Goal: Task Accomplishment & Management: Complete application form

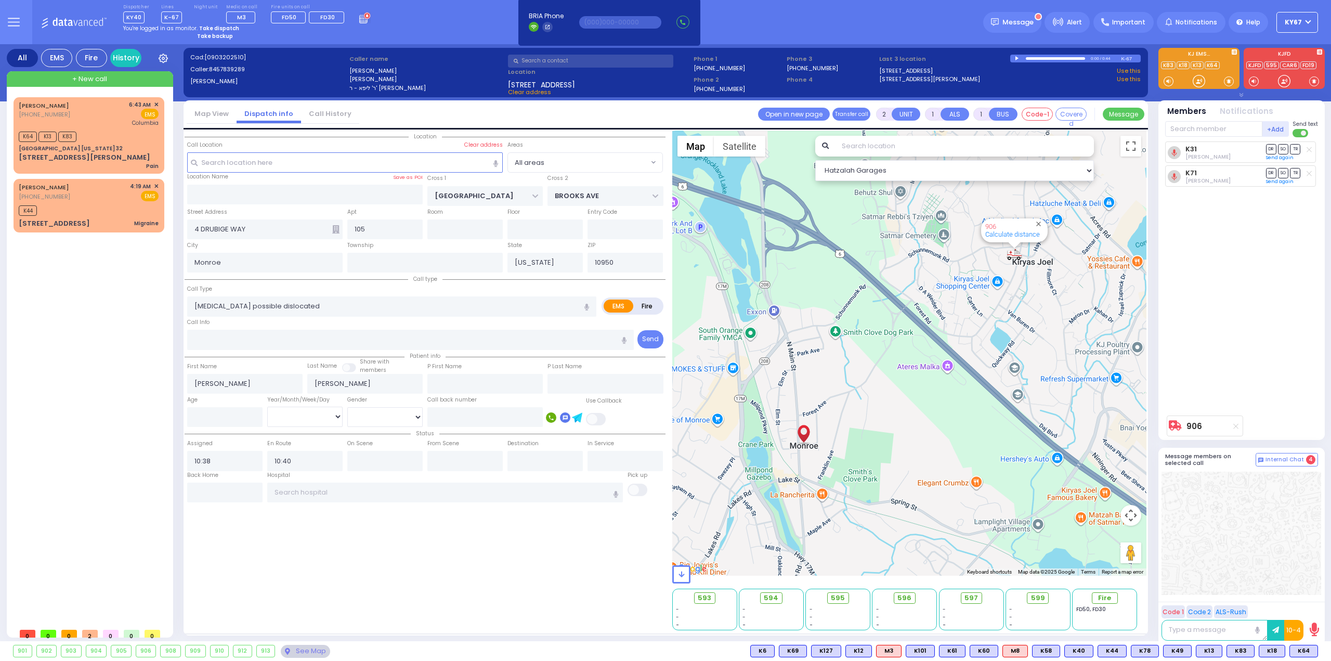
select select
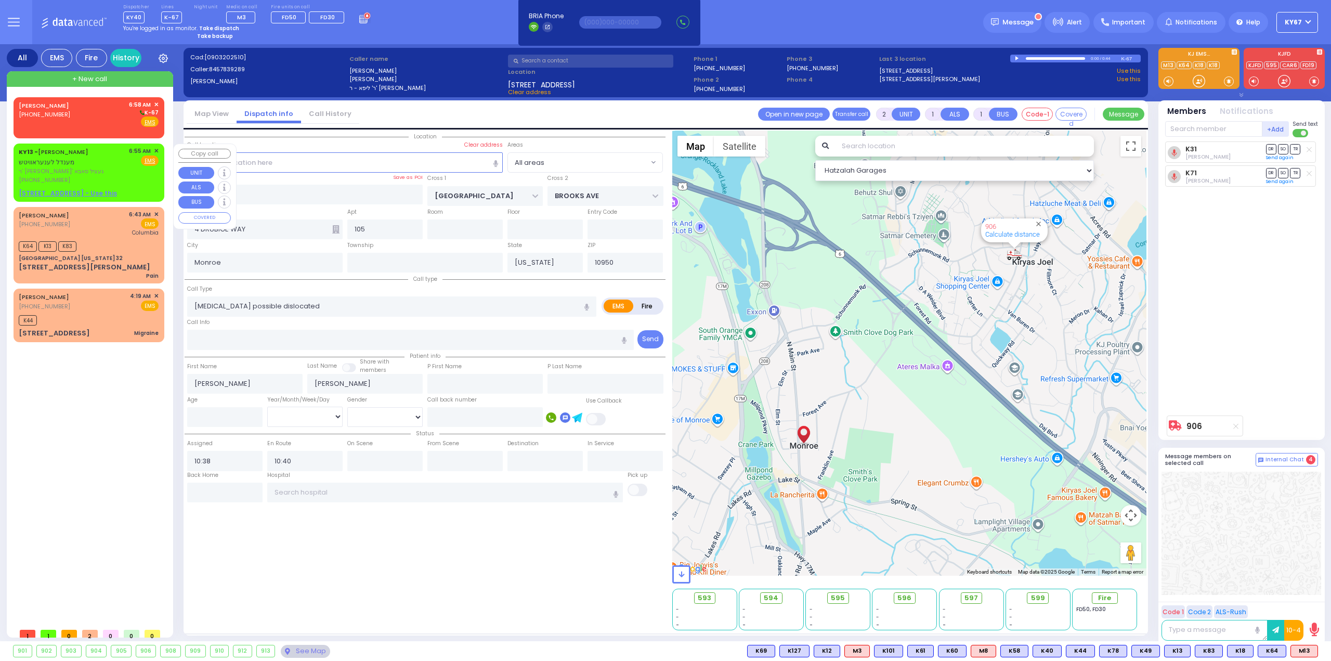
click at [157, 149] on span "✕" at bounding box center [156, 151] width 5 height 9
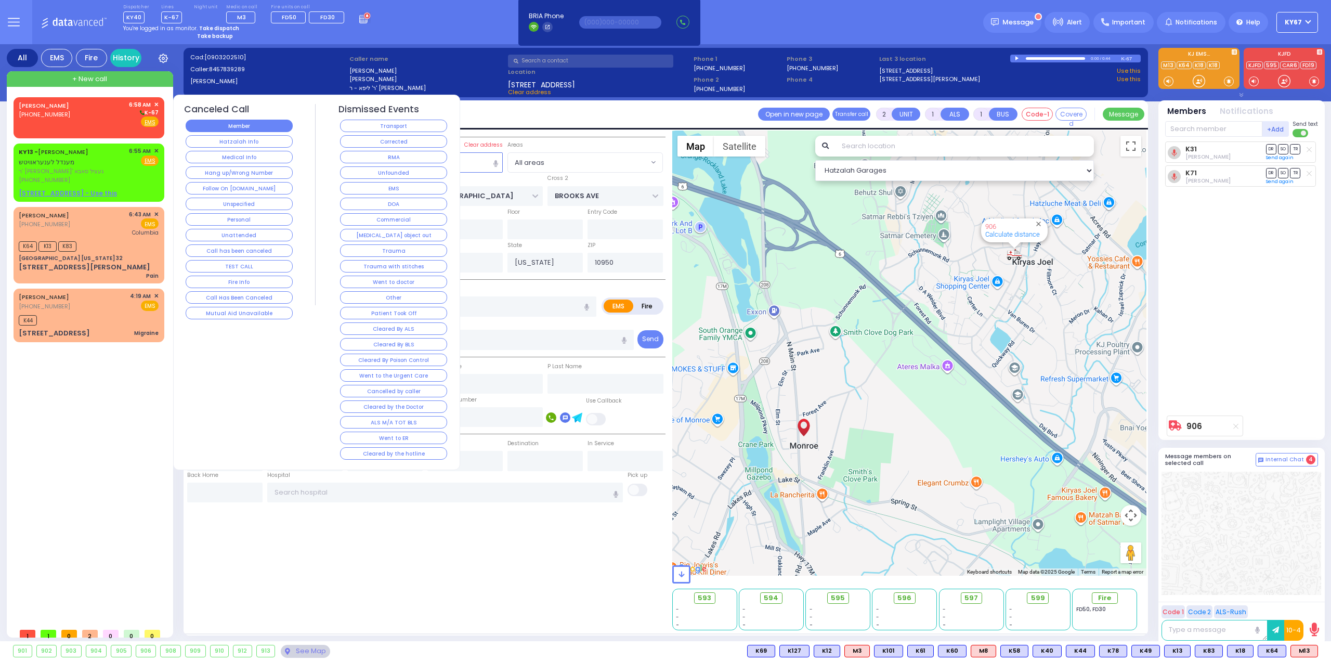
click at [219, 130] on button "Member" at bounding box center [239, 126] width 107 height 12
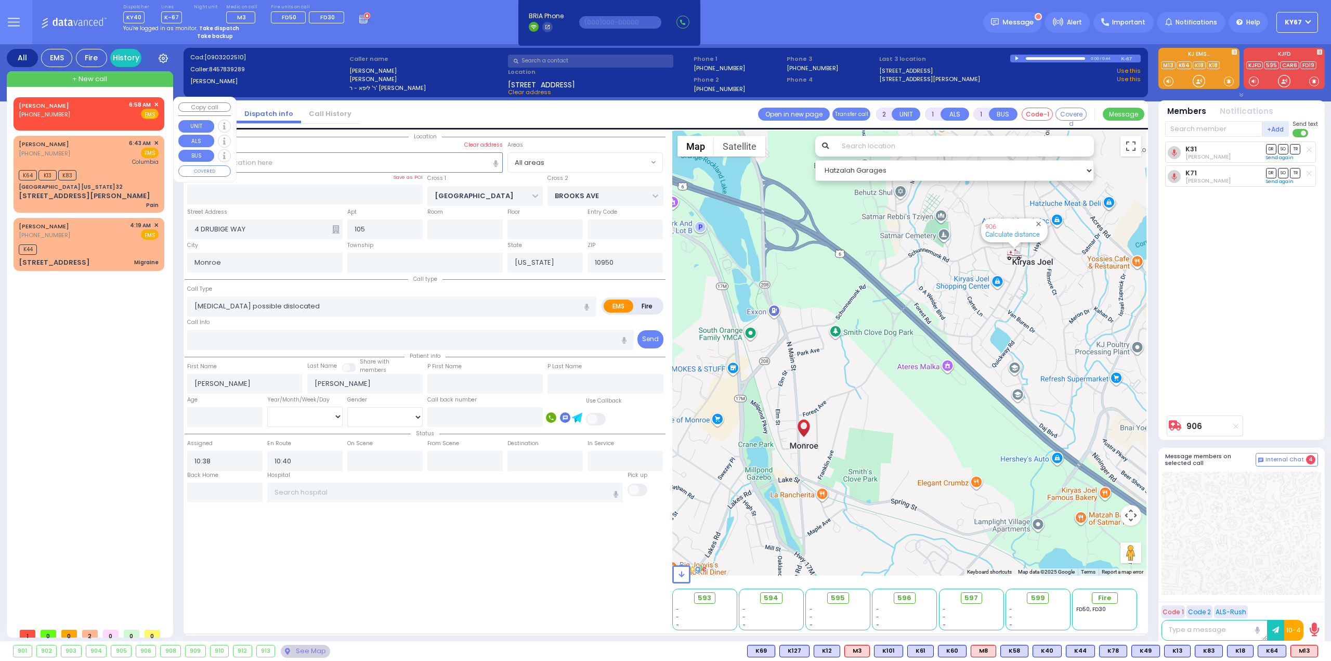
click at [157, 102] on span "✕" at bounding box center [156, 104] width 5 height 9
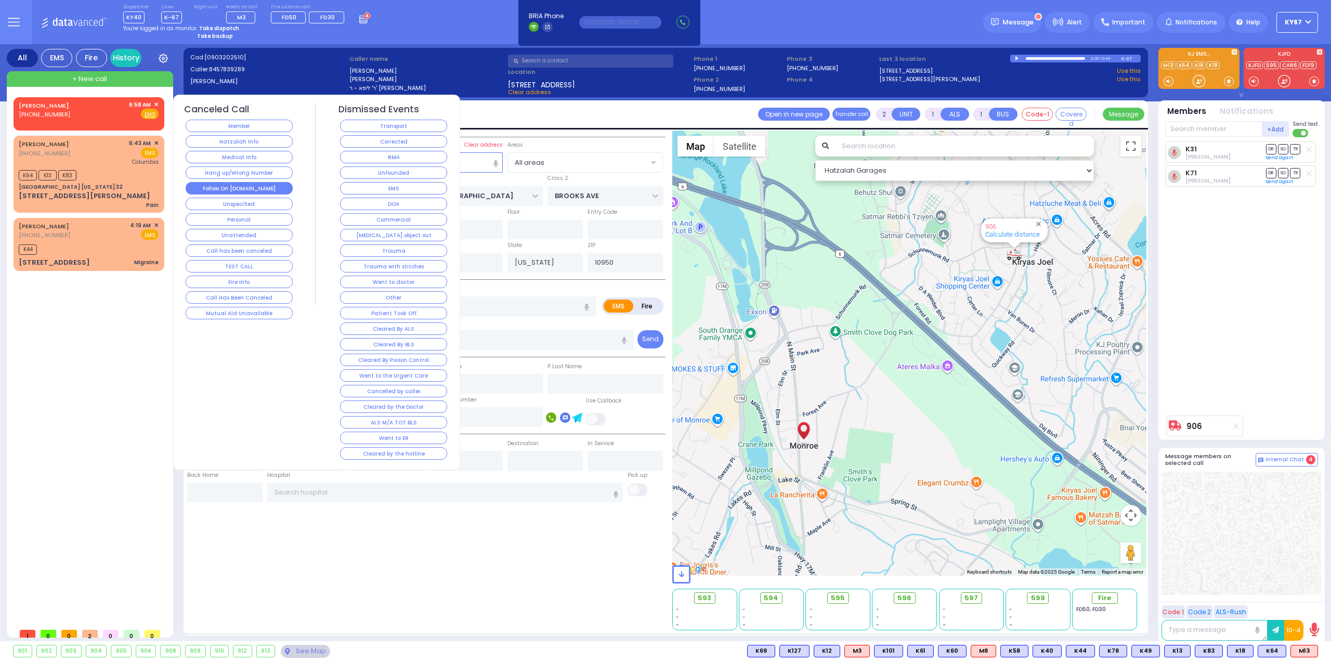
click at [247, 186] on button "Follow On [DOMAIN_NAME]" at bounding box center [239, 188] width 107 height 12
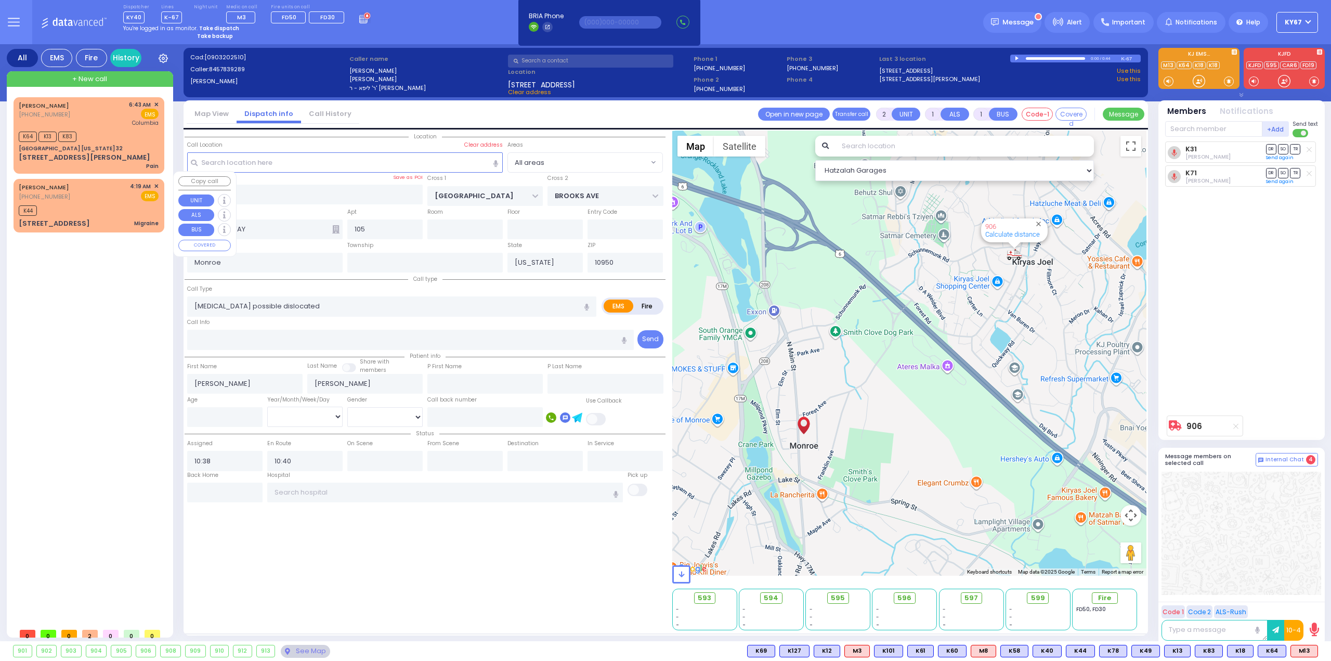
click at [156, 182] on span "✕" at bounding box center [156, 186] width 5 height 9
click at [155, 182] on span "✕" at bounding box center [156, 186] width 5 height 9
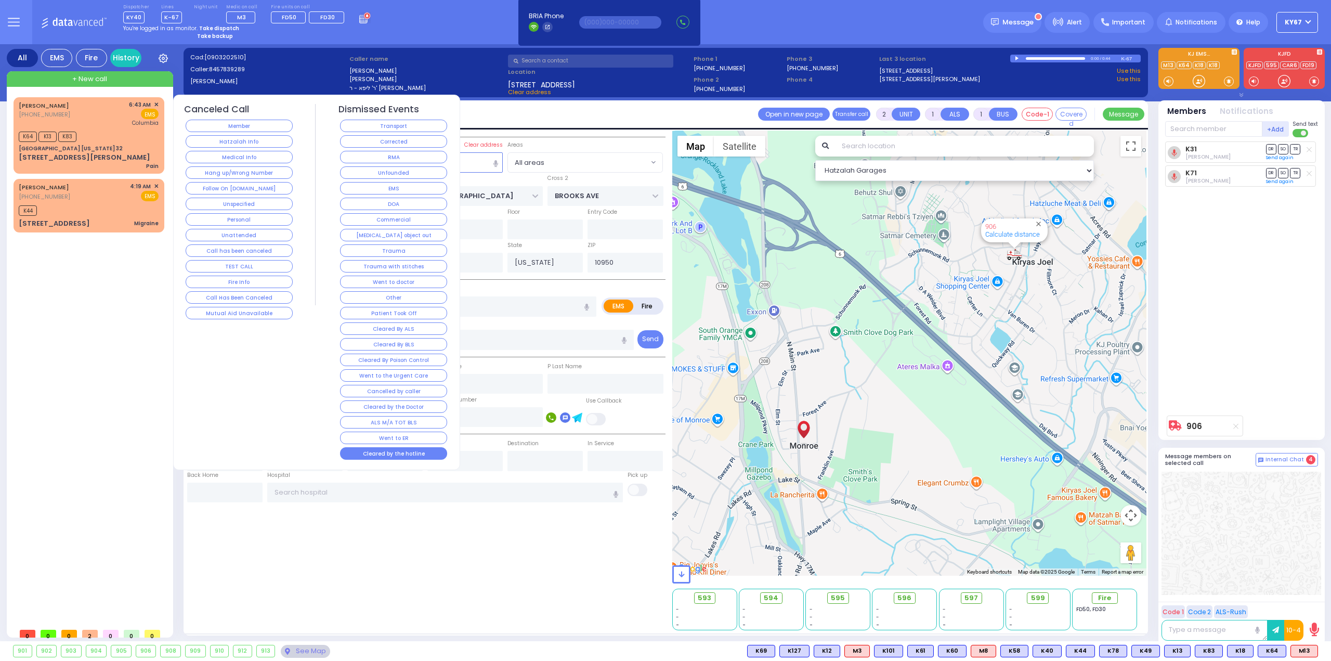
click at [381, 445] on div "Cleared by the hotline" at bounding box center [393, 453] width 111 height 16
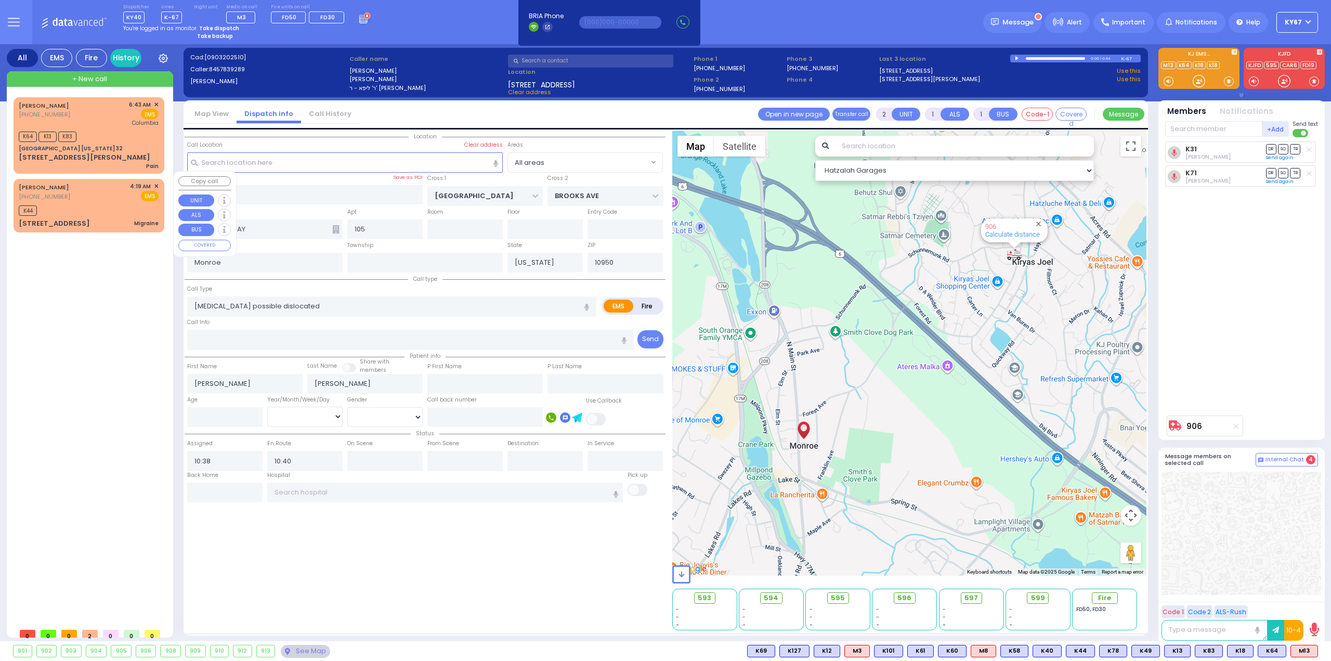
click at [155, 182] on span "✕" at bounding box center [156, 186] width 5 height 9
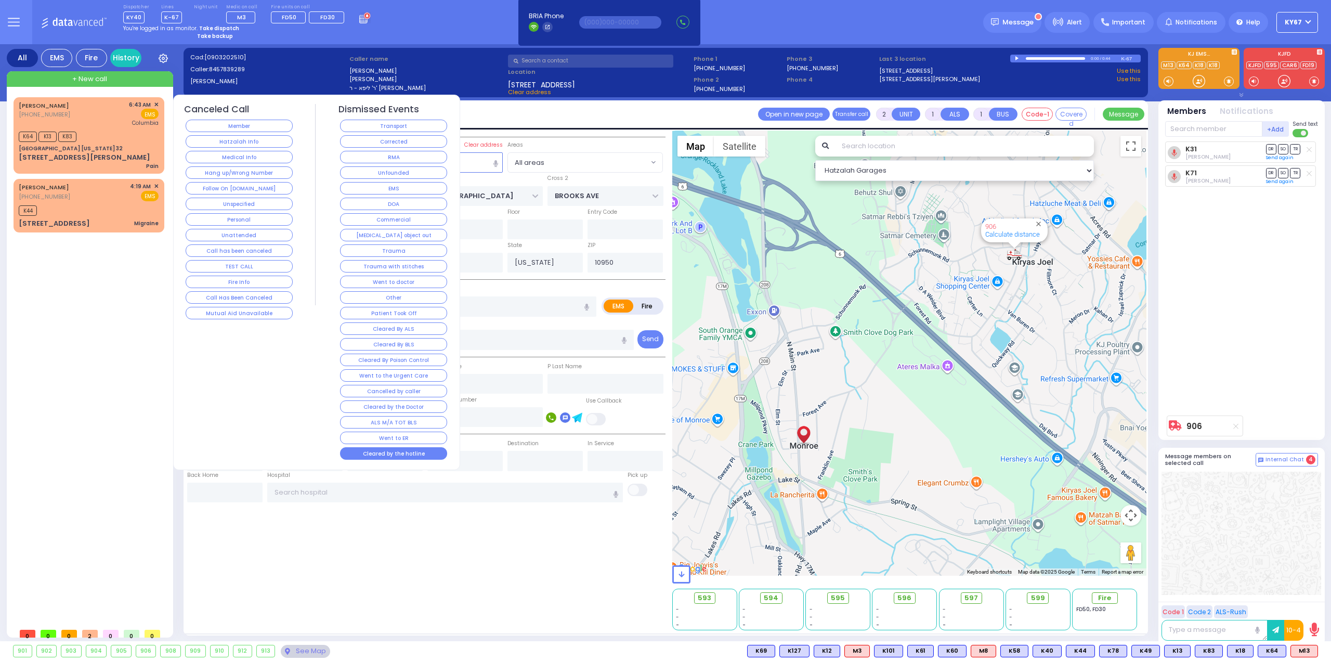
click at [372, 447] on button "Cleared by the hotline" at bounding box center [393, 453] width 107 height 12
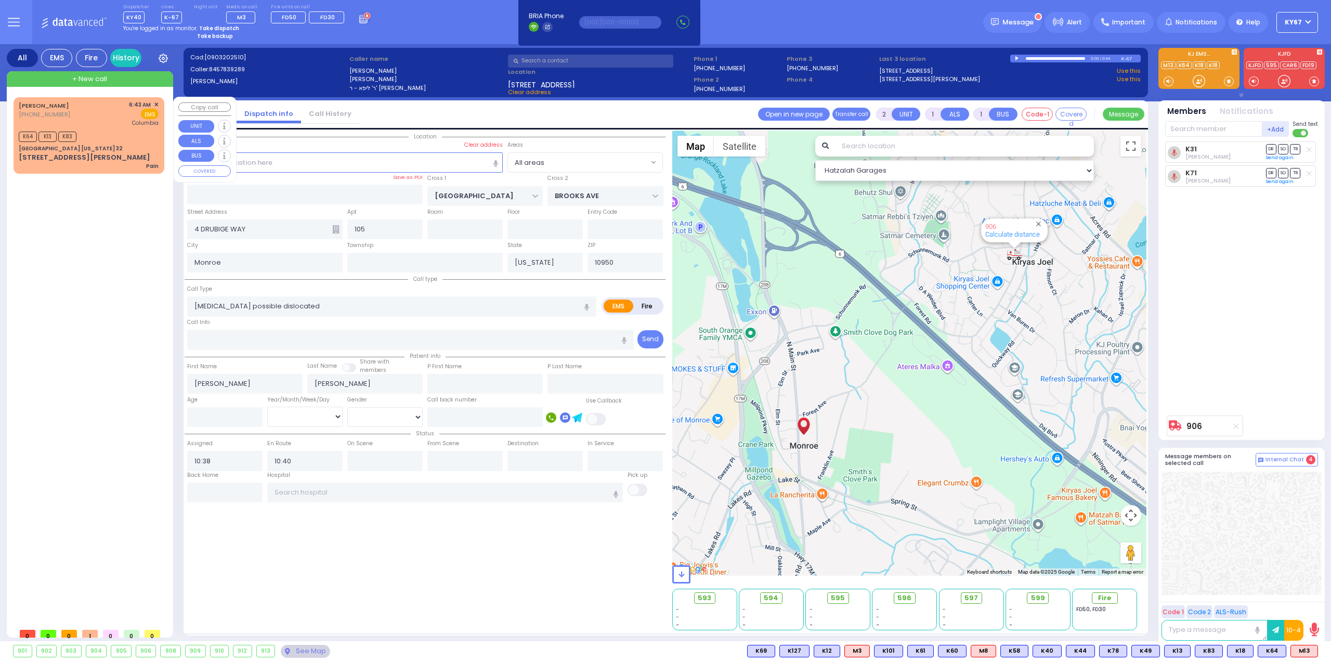
click at [108, 130] on div "K64 K13 K83" at bounding box center [89, 135] width 140 height 13
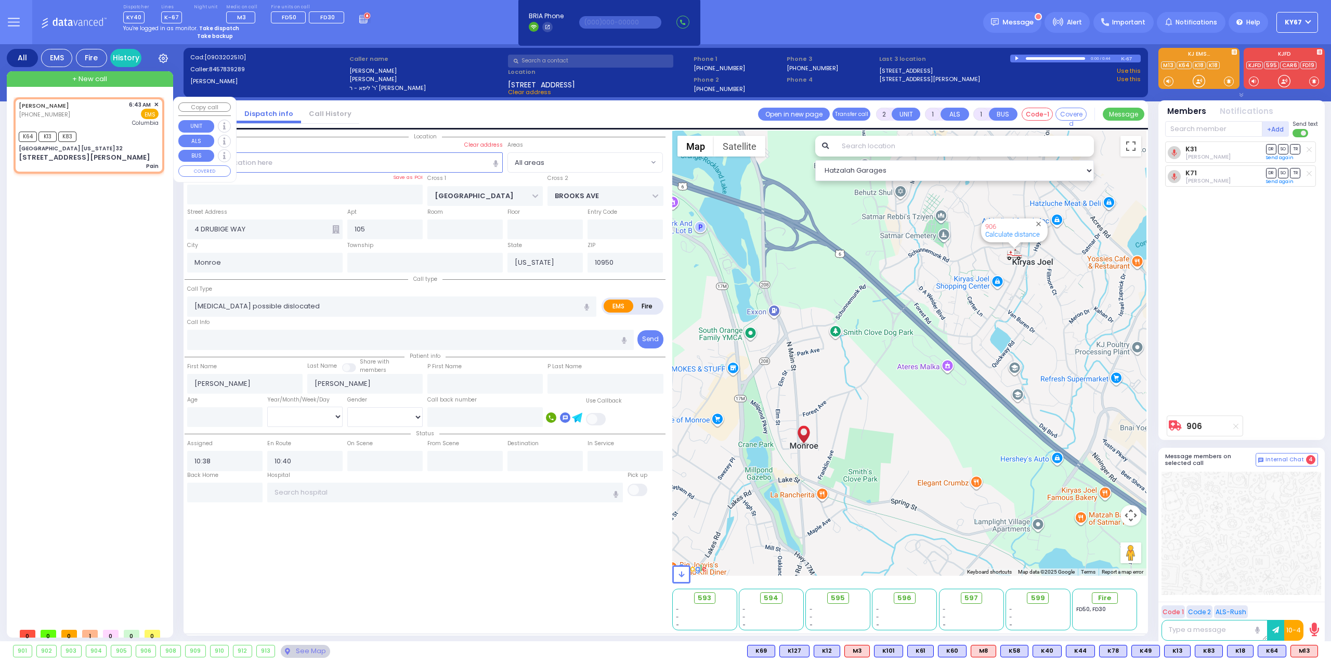
select select
type input "Pain"
radio input "true"
type input "21"
select select "Year"
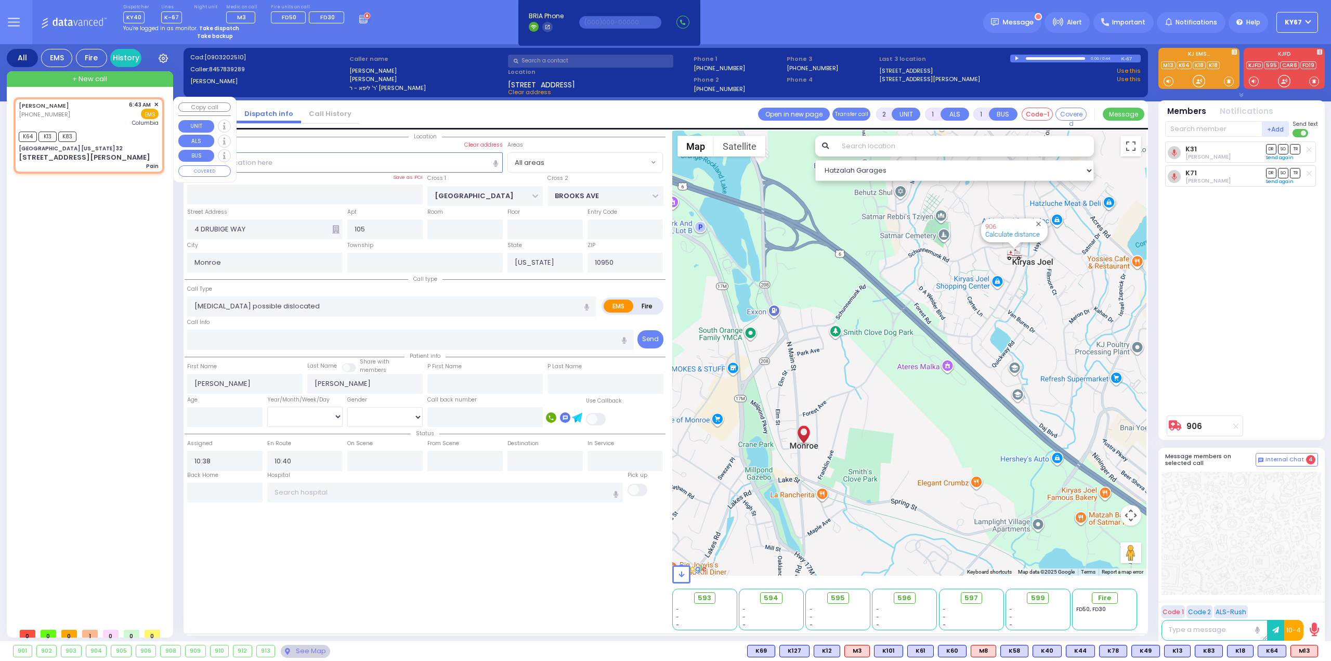
select select "[DEMOGRAPHIC_DATA]"
type input "06:43"
type input "06:48"
type input "[US_STATE][GEOGRAPHIC_DATA]- [GEOGRAPHIC_DATA]"
select select "Hatzalah Garages"
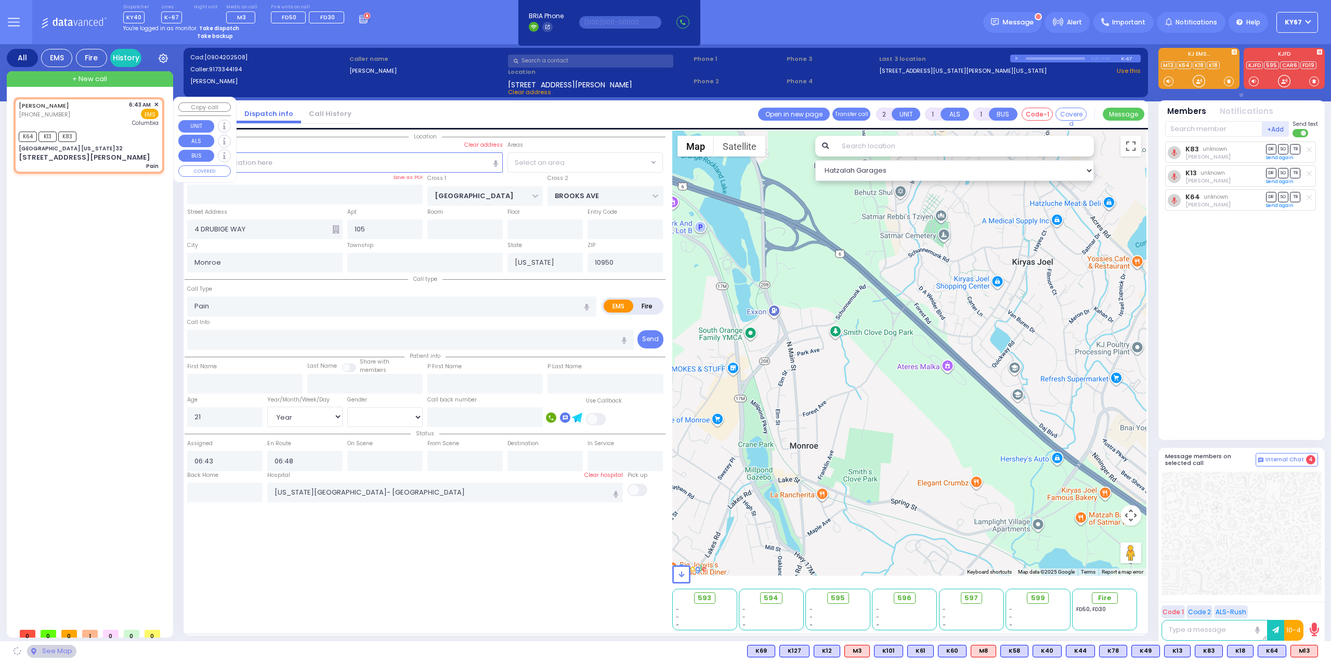
type input "[GEOGRAPHIC_DATA] [US_STATE] 32"
type input "CENTRE DR"
type input "AVERILL AVE"
type input "[STREET_ADDRESS][PERSON_NAME]"
type input "Woodbury"
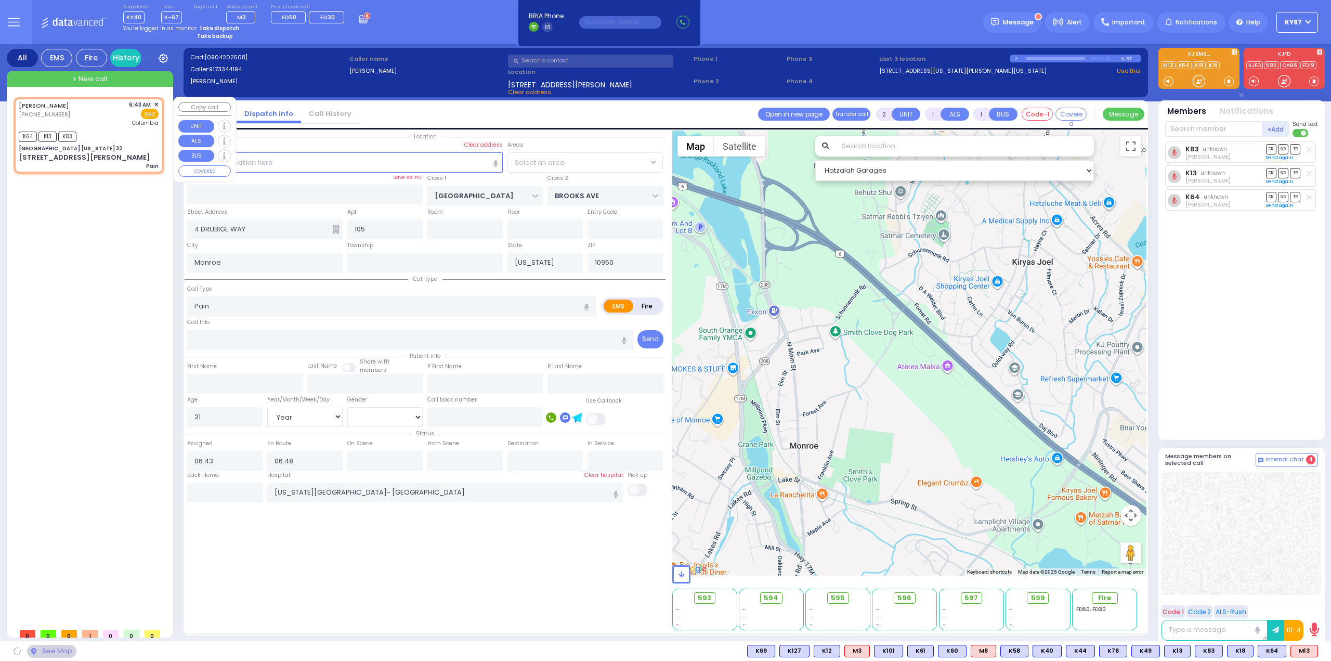
type input "10917"
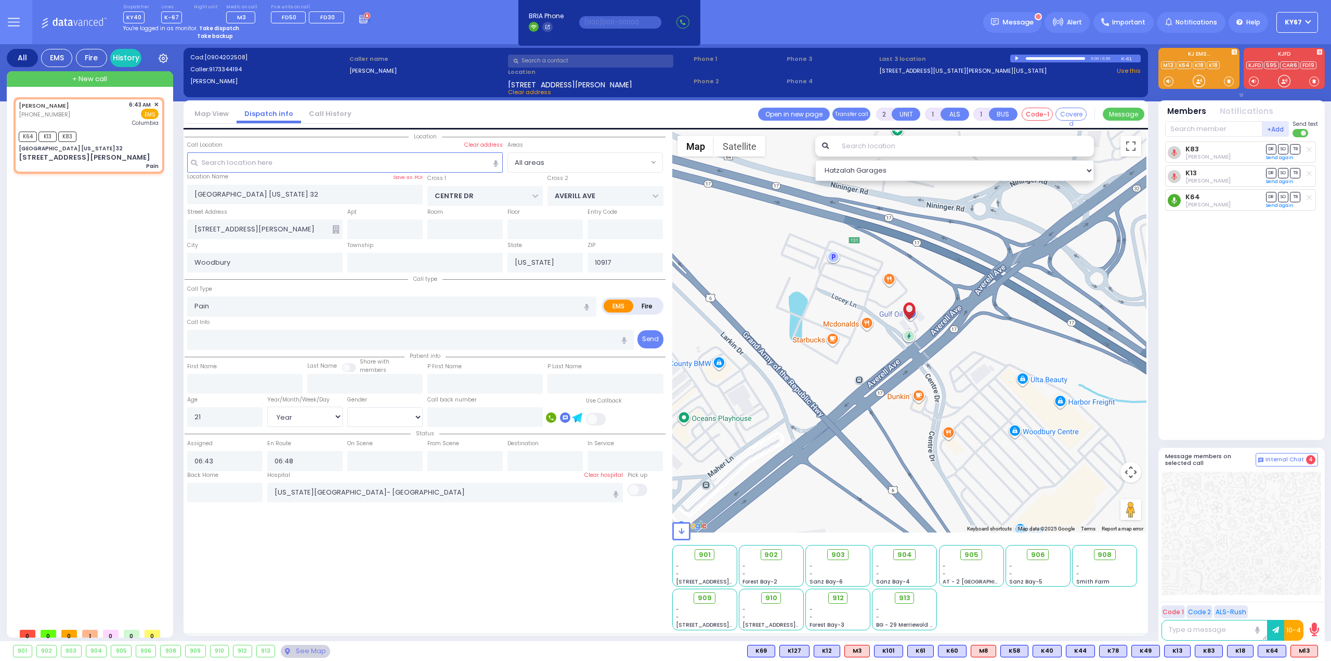
click at [1174, 198] on icon at bounding box center [1173, 201] width 5 height 7
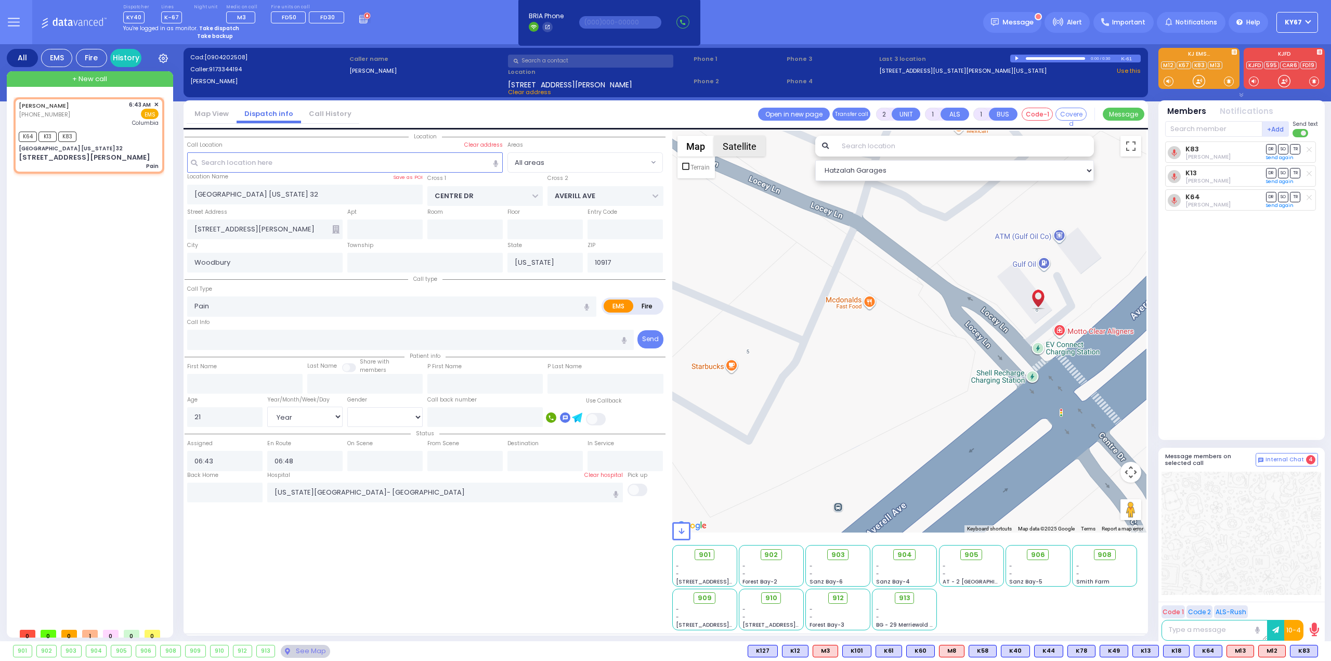
click at [731, 146] on button "Satellite" at bounding box center [739, 146] width 51 height 21
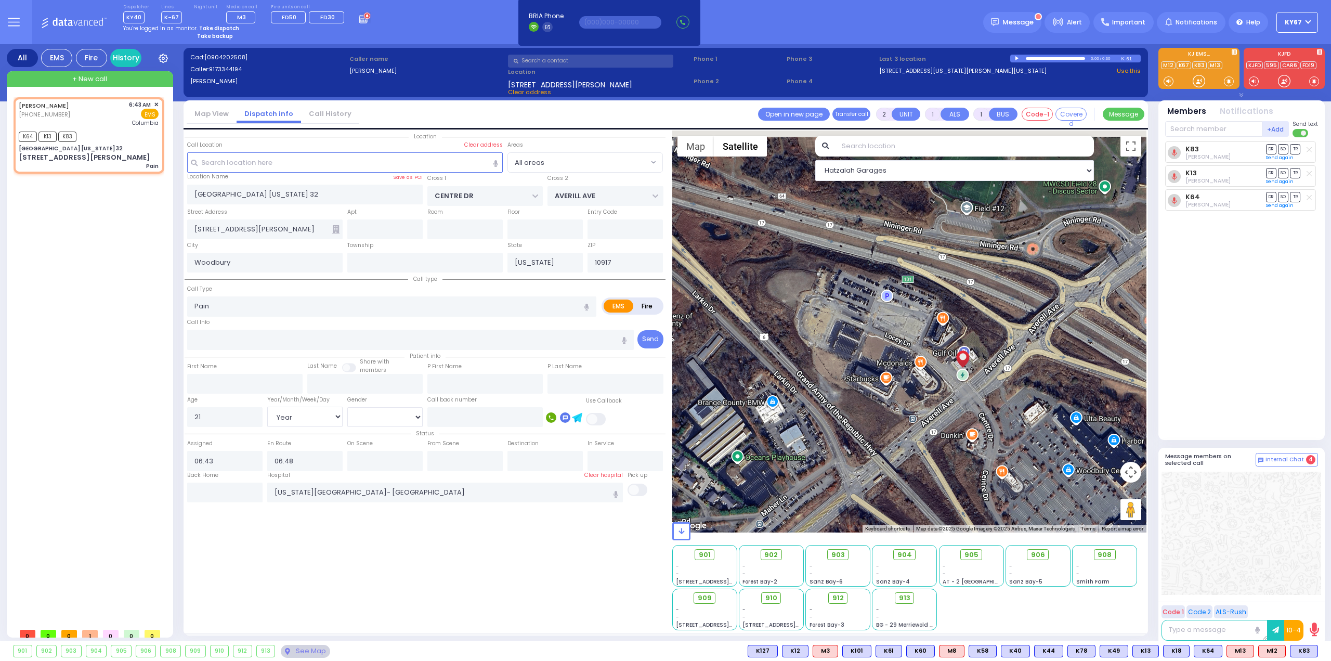
drag, startPoint x: 876, startPoint y: 251, endPoint x: 890, endPoint y: 349, distance: 99.2
click at [890, 349] on div at bounding box center [909, 331] width 475 height 402
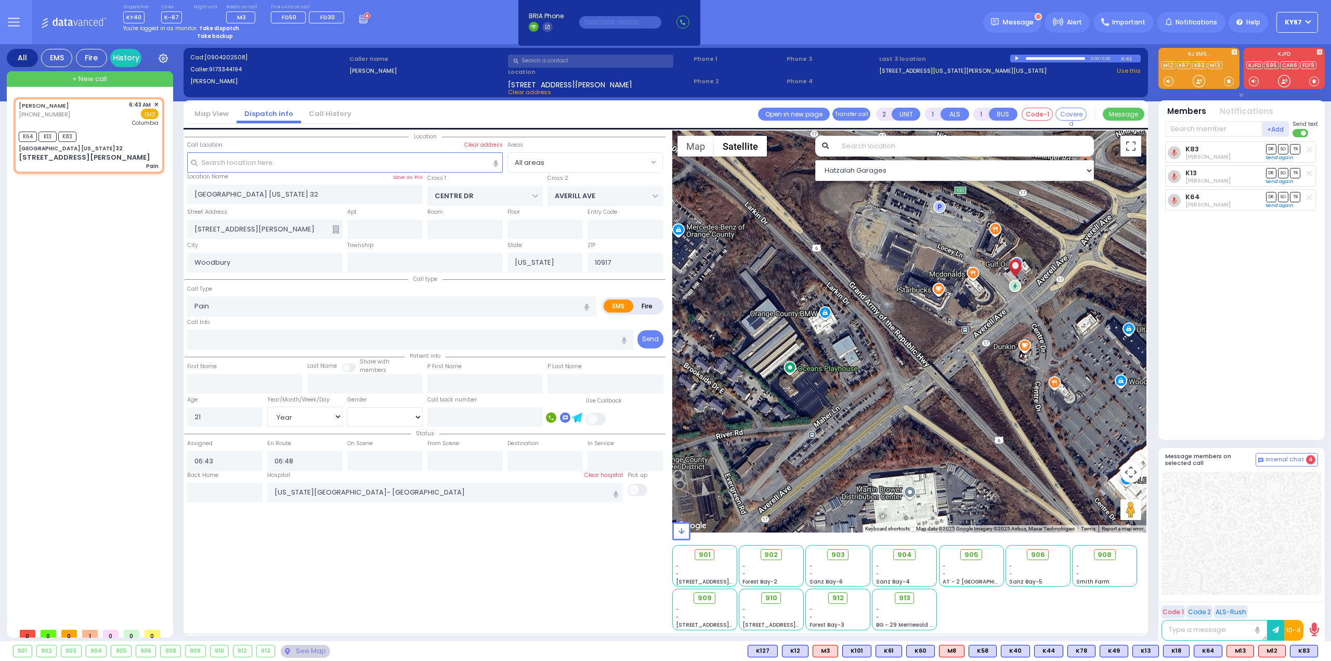
drag, startPoint x: 894, startPoint y: 435, endPoint x: 948, endPoint y: 342, distance: 108.3
click at [948, 342] on div at bounding box center [909, 331] width 475 height 402
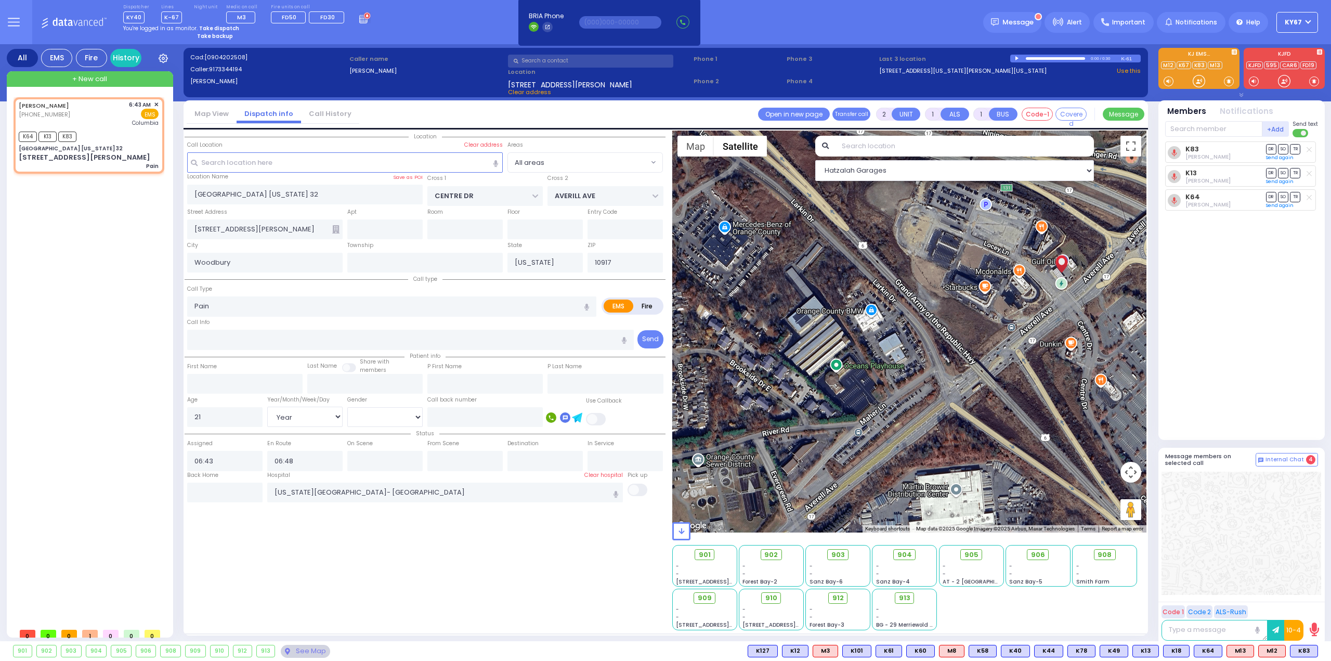
drag, startPoint x: 798, startPoint y: 402, endPoint x: 866, endPoint y: 398, distance: 67.7
click at [866, 398] on div at bounding box center [909, 331] width 475 height 402
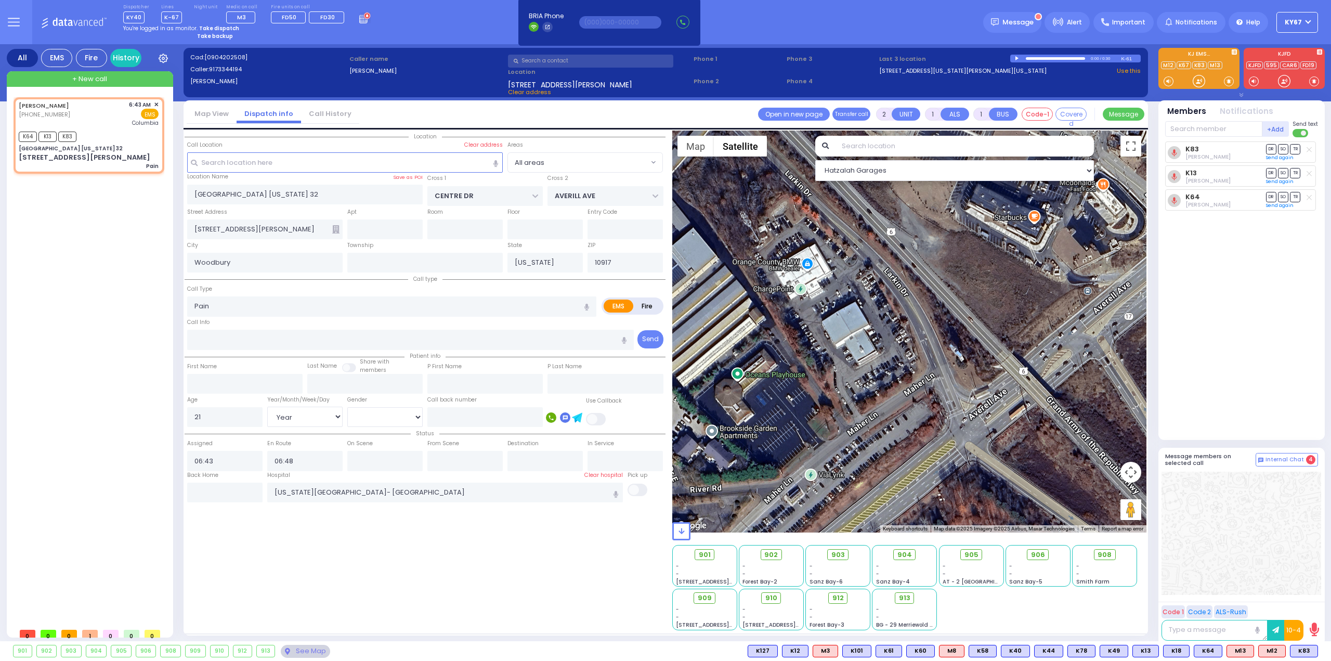
drag, startPoint x: 1065, startPoint y: 340, endPoint x: 955, endPoint y: 384, distance: 118.5
click at [955, 384] on div at bounding box center [909, 331] width 475 height 402
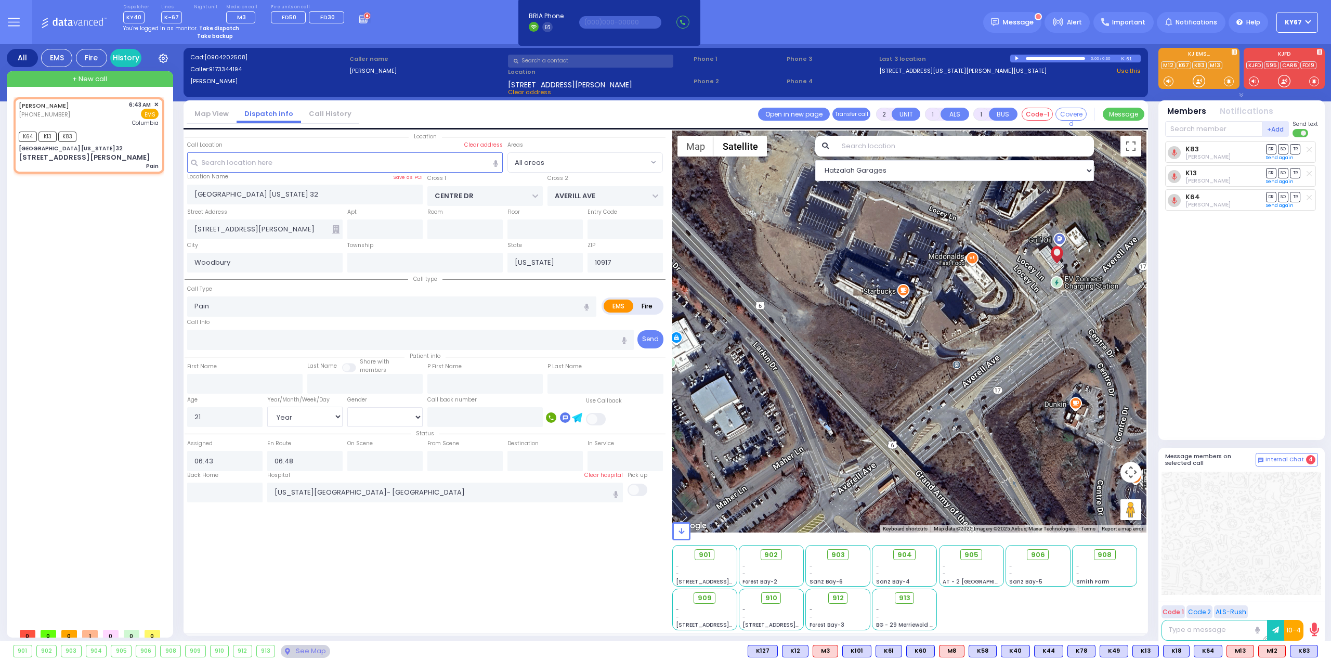
drag, startPoint x: 1063, startPoint y: 327, endPoint x: 930, endPoint y: 403, distance: 152.7
click at [930, 403] on div at bounding box center [909, 331] width 475 height 402
click at [363, 21] on rect at bounding box center [363, 21] width 1 height 1
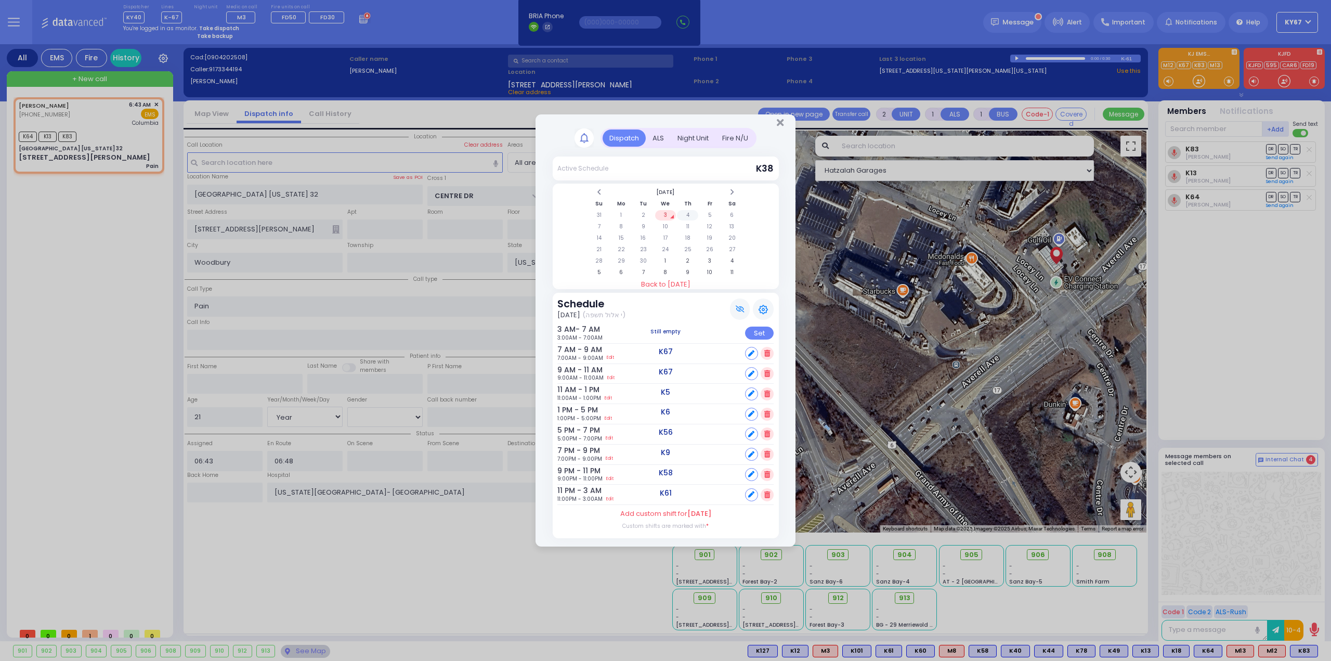
click at [688, 218] on td "4" at bounding box center [687, 215] width 21 height 10
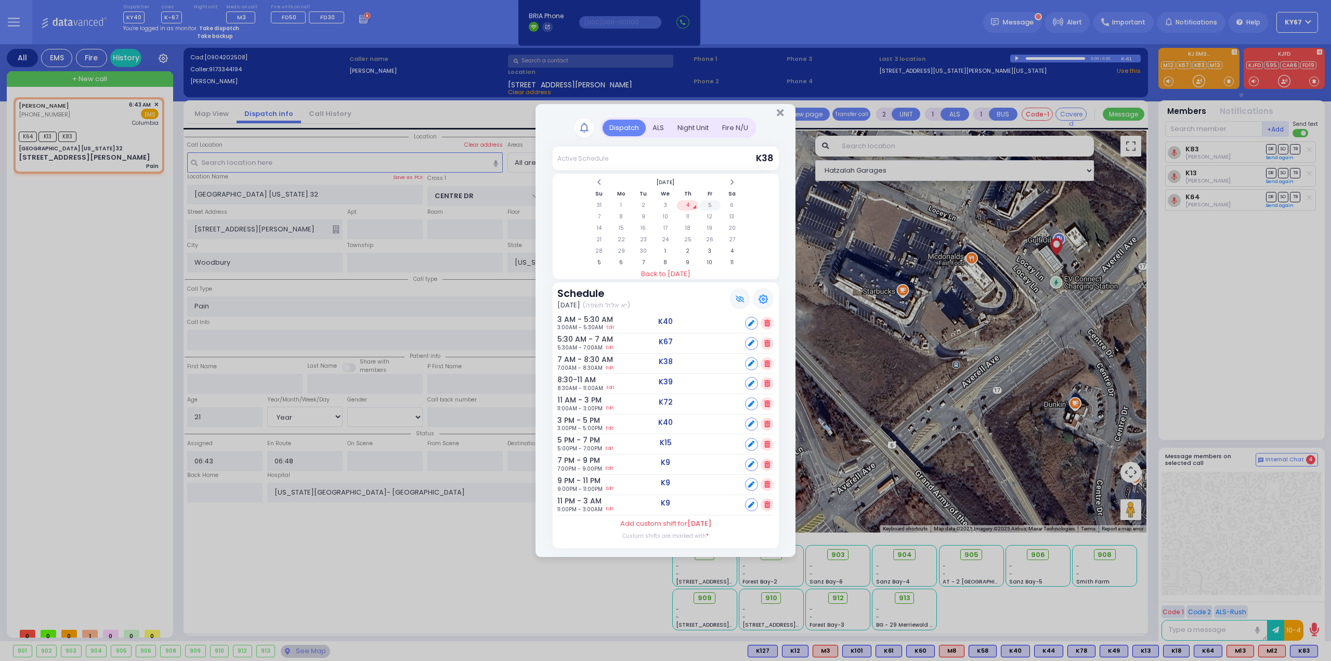
click at [709, 203] on td "5" at bounding box center [709, 205] width 21 height 10
click at [777, 113] on icon "Close" at bounding box center [780, 113] width 7 height 10
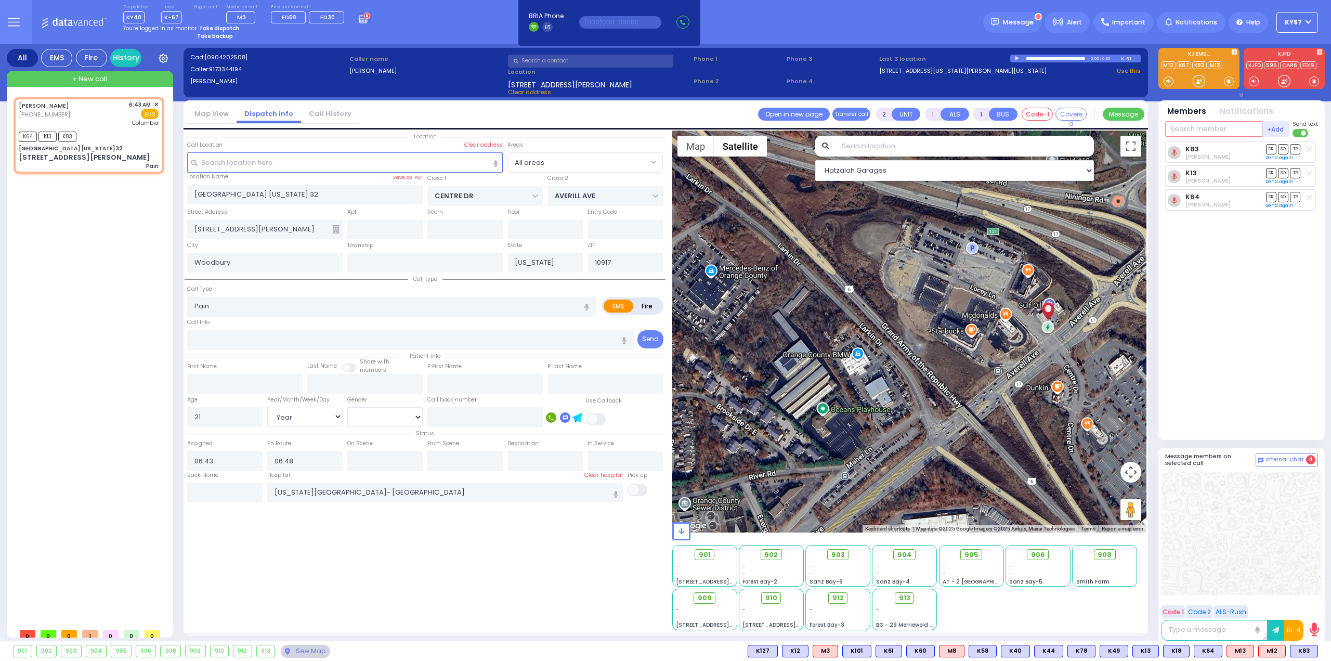
click at [1196, 132] on input "text" at bounding box center [1213, 129] width 97 height 16
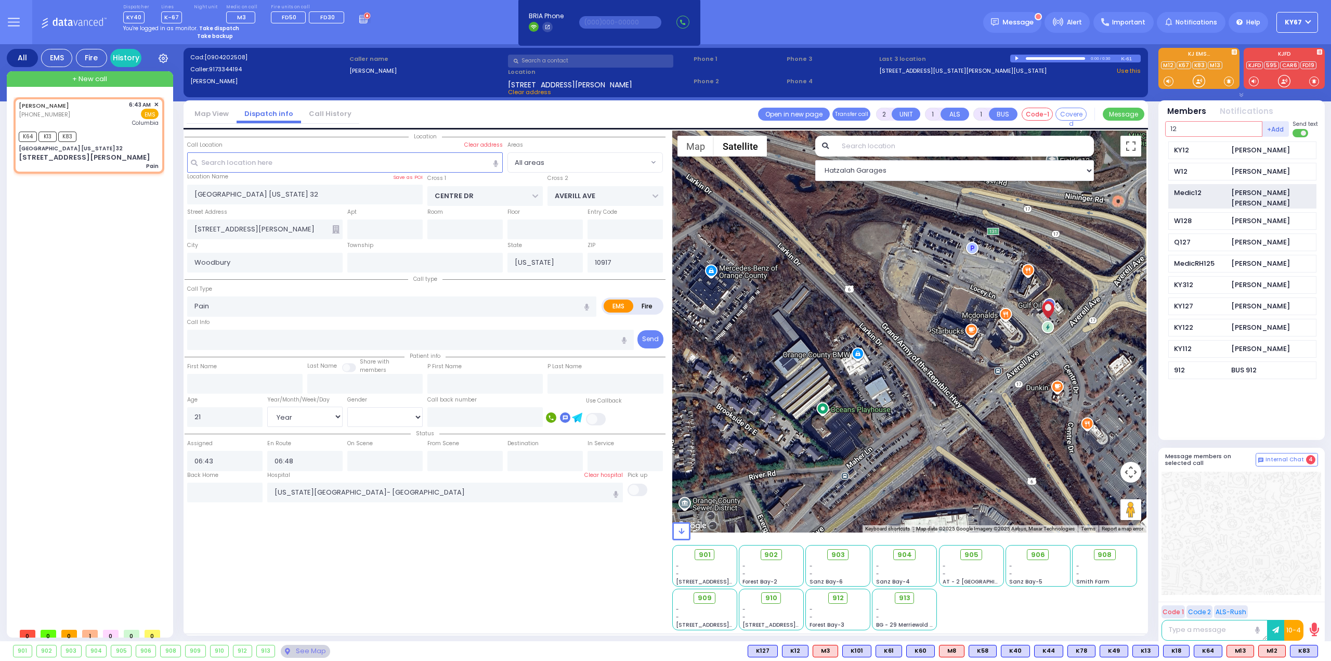
type input "12"
click at [1215, 193] on div "Medic12" at bounding box center [1200, 193] width 52 height 10
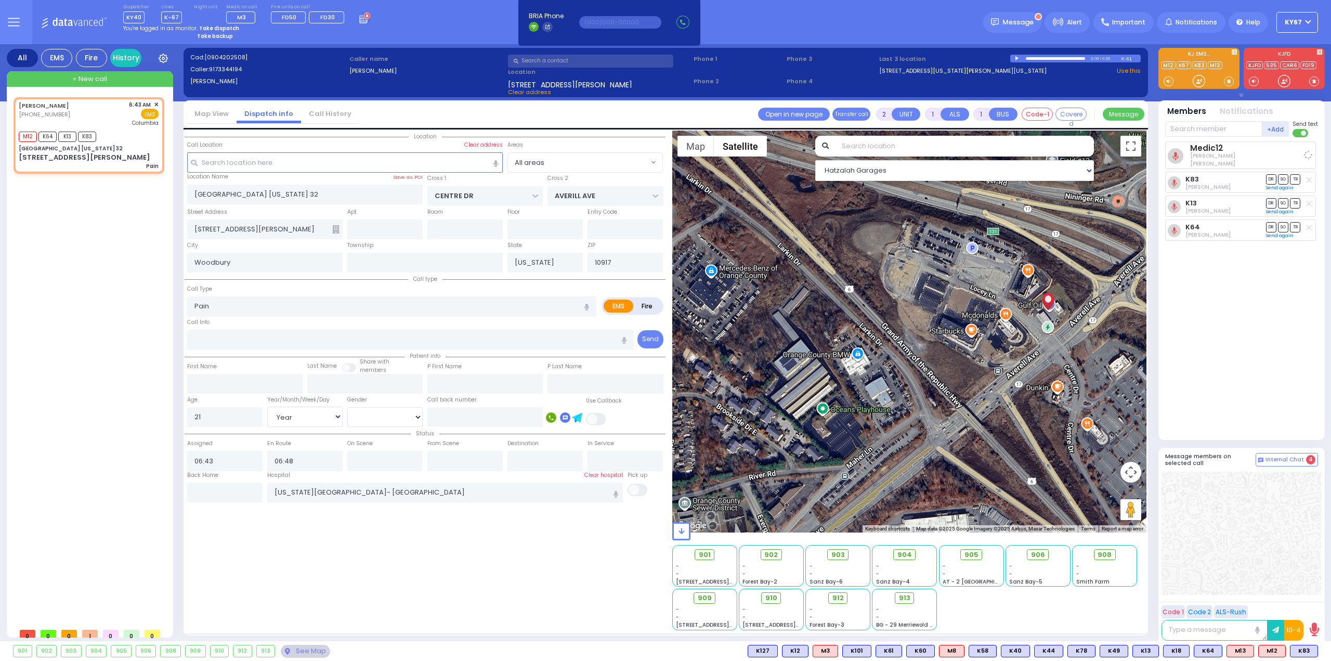
select select
radio input "true"
select select "Year"
select select "[DEMOGRAPHIC_DATA]"
select select "Hatzalah Garages"
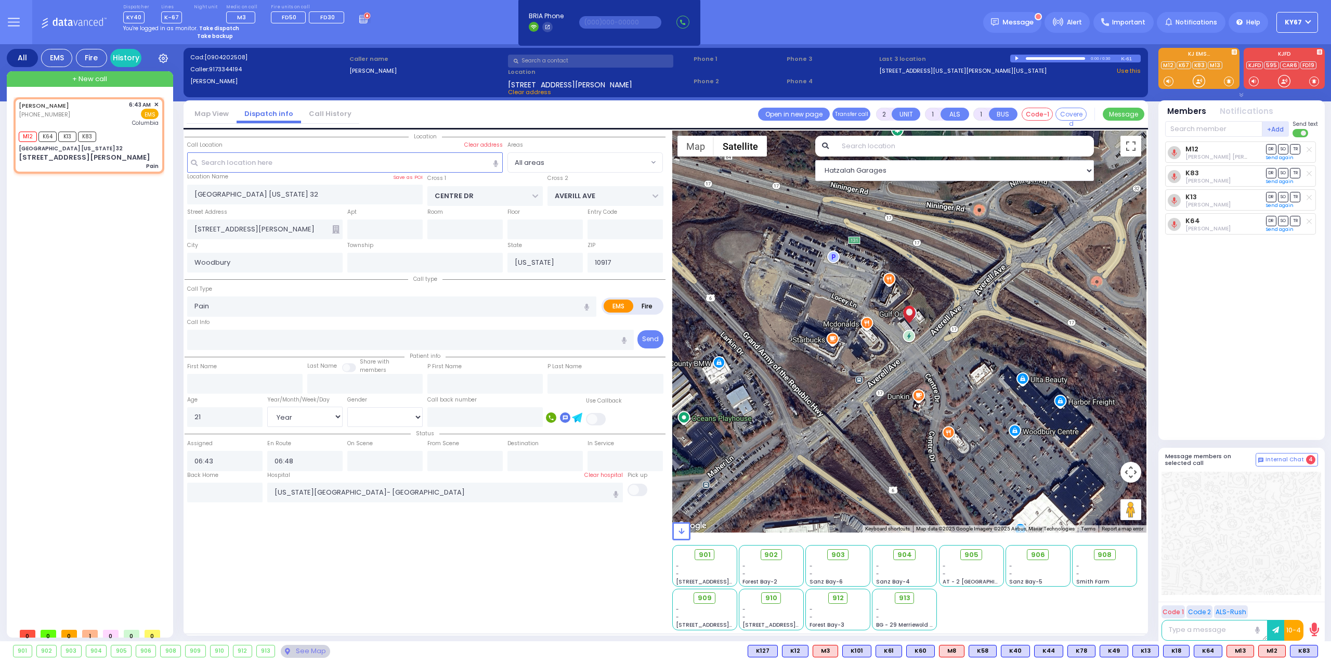
type input "6"
select select
radio input "true"
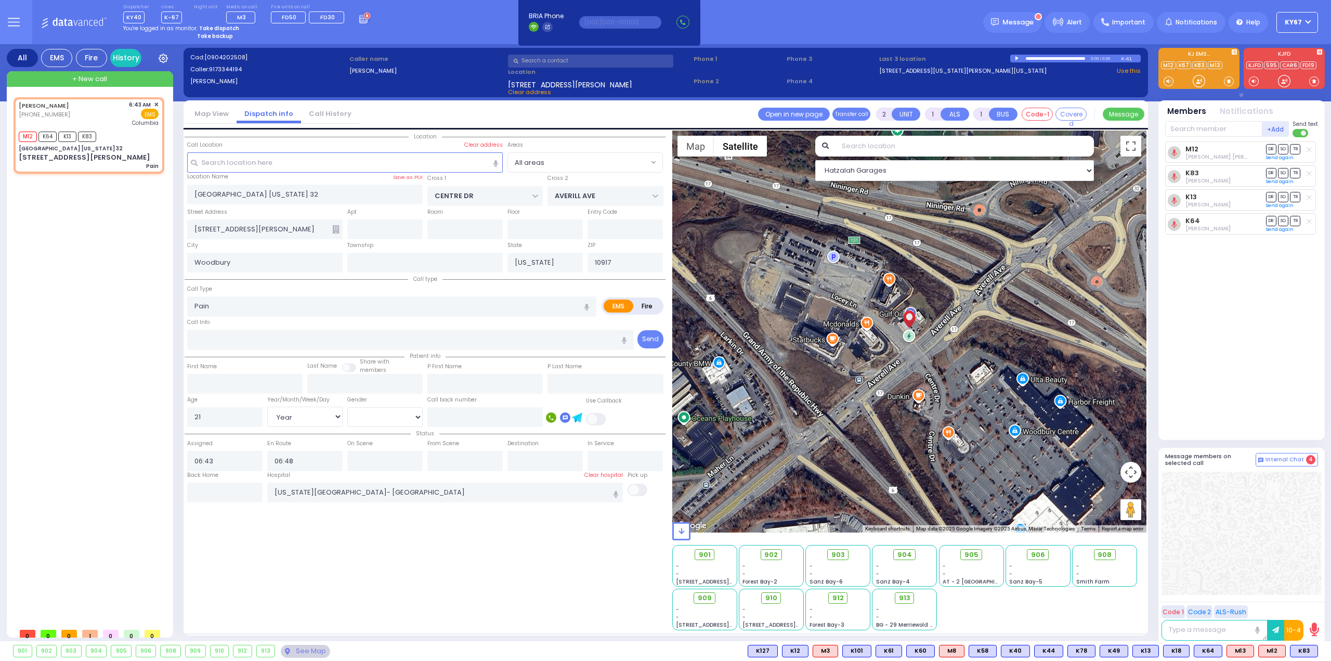
type input "Unknown"
select select "Year"
select select "[DEMOGRAPHIC_DATA]"
select select "Hatzalah Garages"
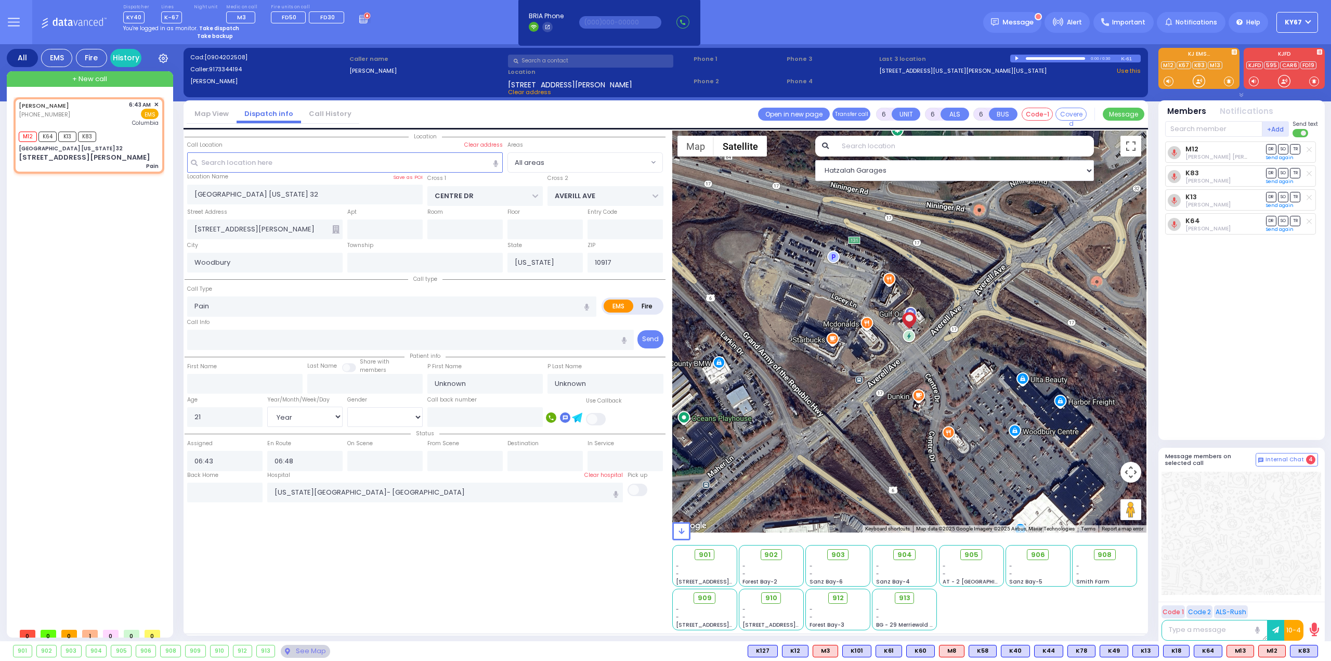
select select
radio input "true"
type input "[PERSON_NAME]"
select select "Year"
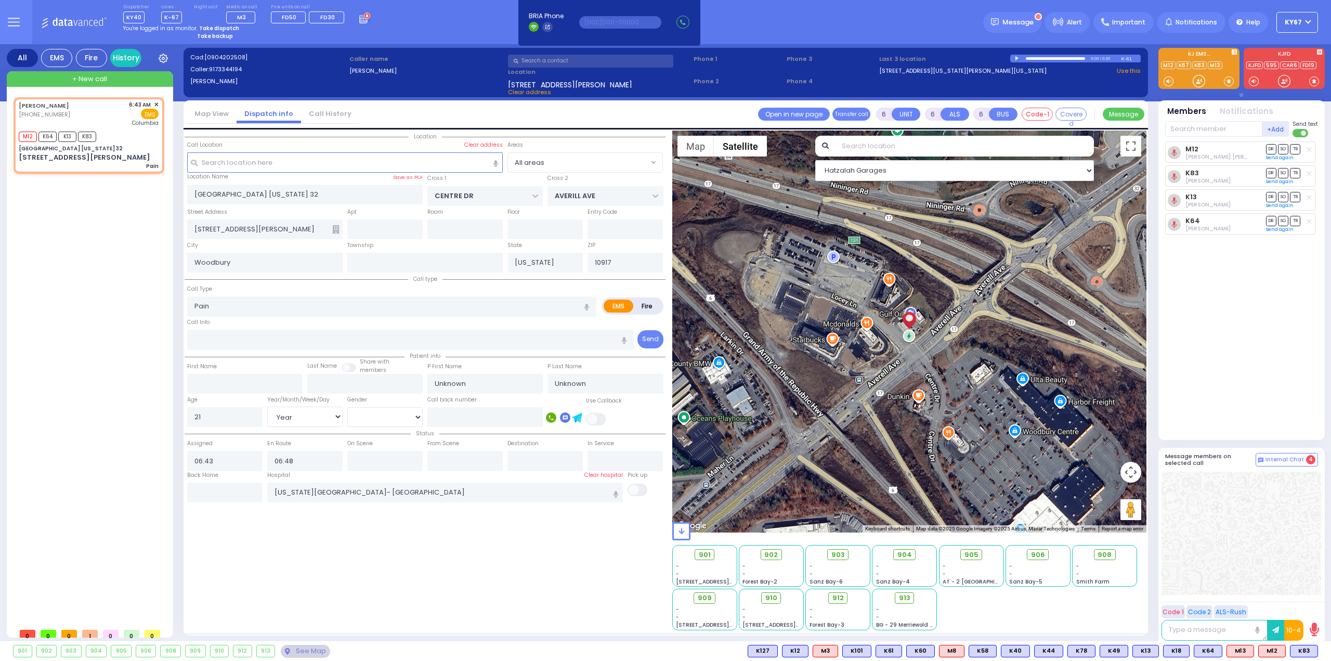
select select "[DEMOGRAPHIC_DATA]"
select select "Hatzalah Garages"
select select
radio input "true"
select select "Year"
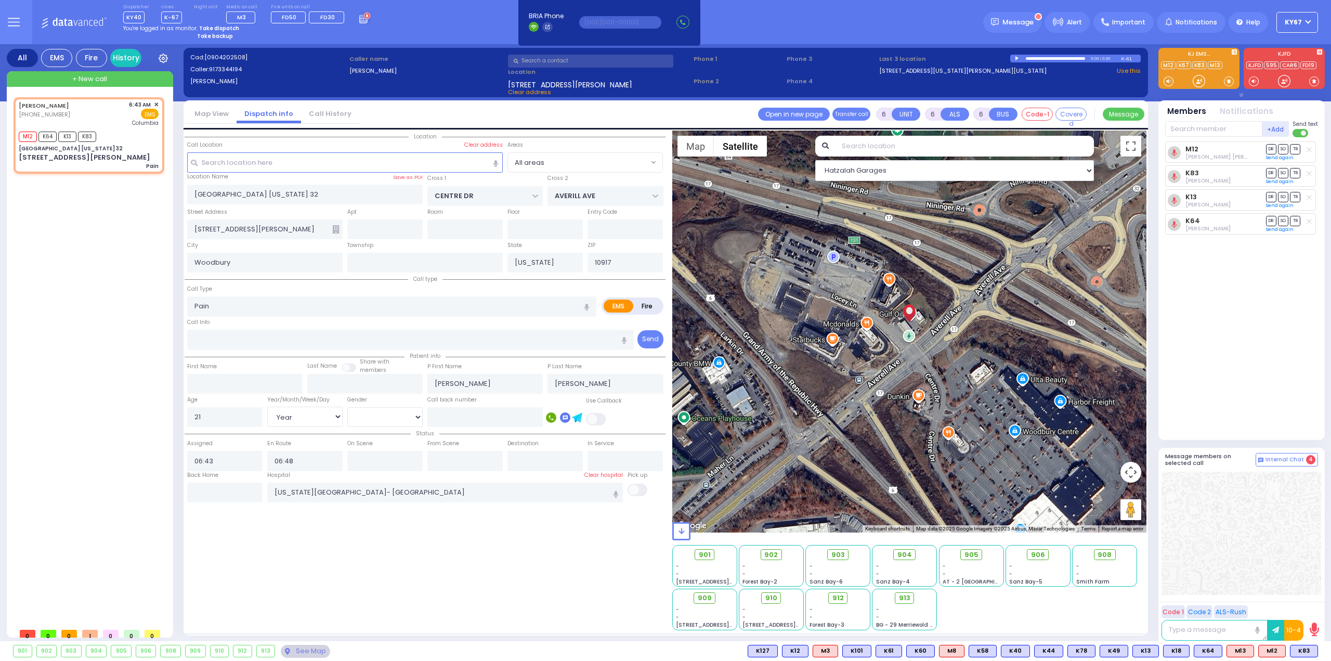
select select "[DEMOGRAPHIC_DATA]"
select select "Hatzalah Garages"
select select
radio input "true"
select select "Year"
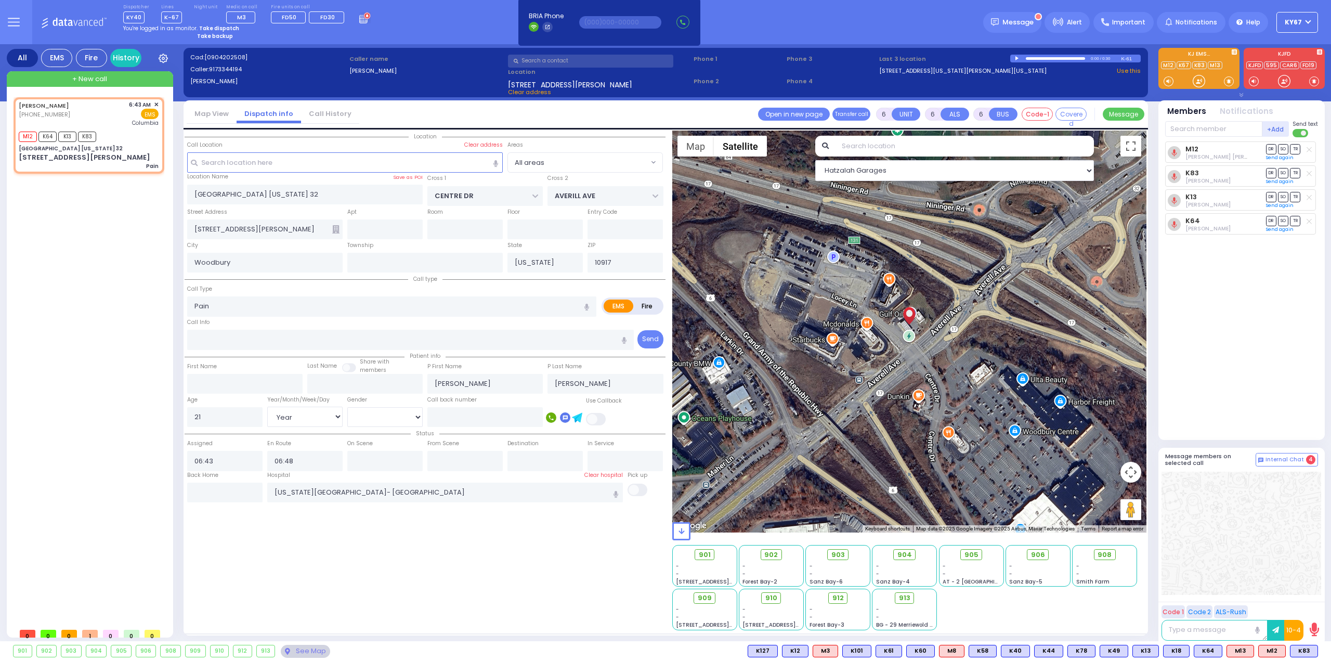
select select "[DEMOGRAPHIC_DATA]"
select select "Hatzalah Garages"
select select
radio input "true"
select select "Year"
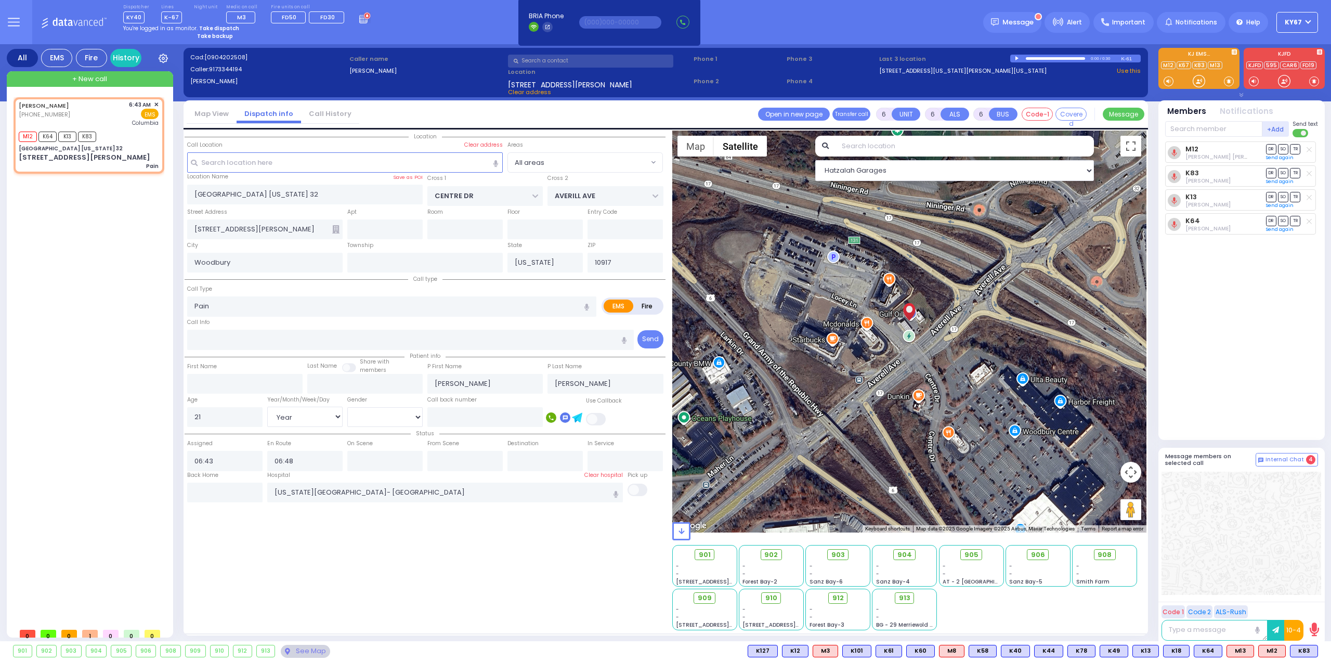
select select "[DEMOGRAPHIC_DATA]"
select select "Hatzalah Garages"
select select
radio input "true"
select select "Year"
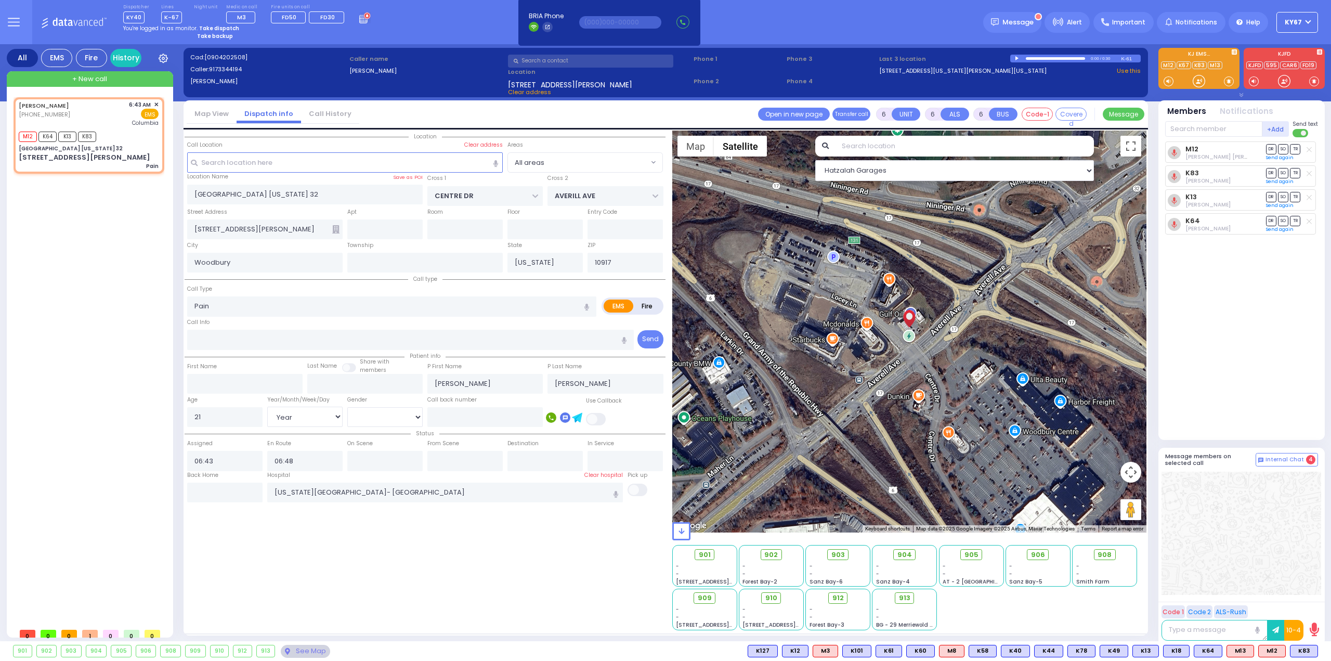
select select "[DEMOGRAPHIC_DATA]"
select select "Hatzalah Garages"
select select
radio input "true"
select select "Year"
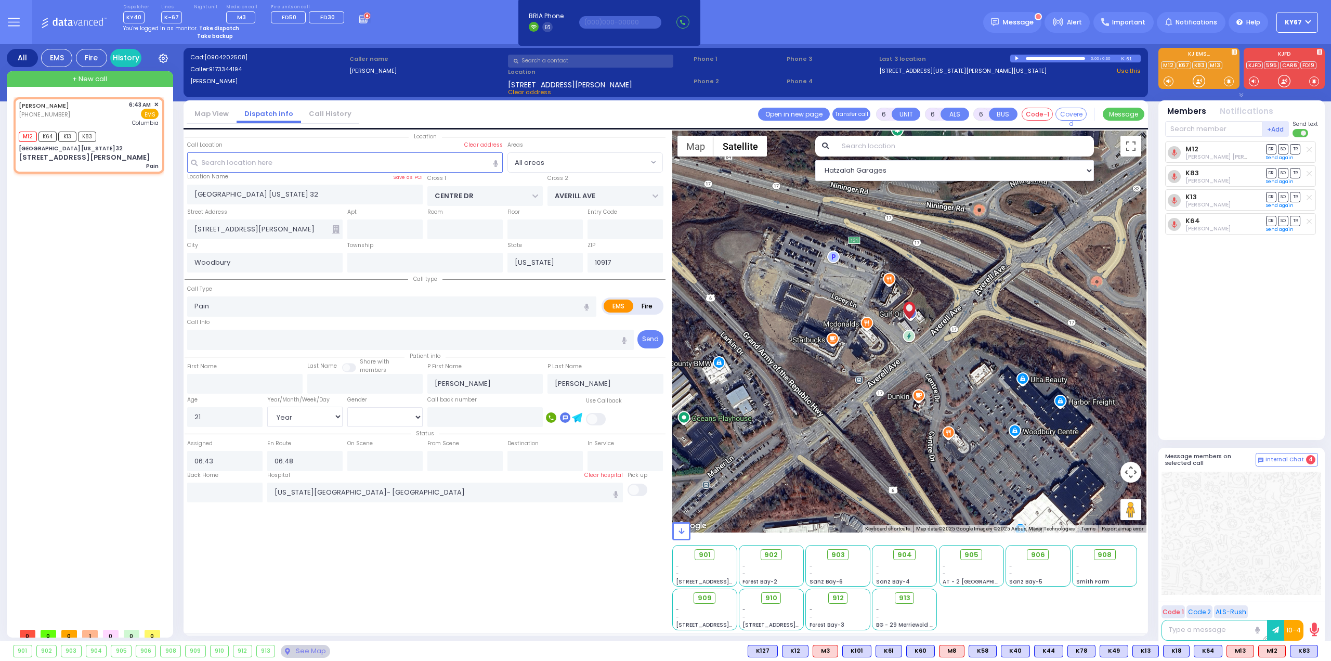
select select "[DEMOGRAPHIC_DATA]"
select select "Hatzalah Garages"
select select
radio input "true"
select select "Year"
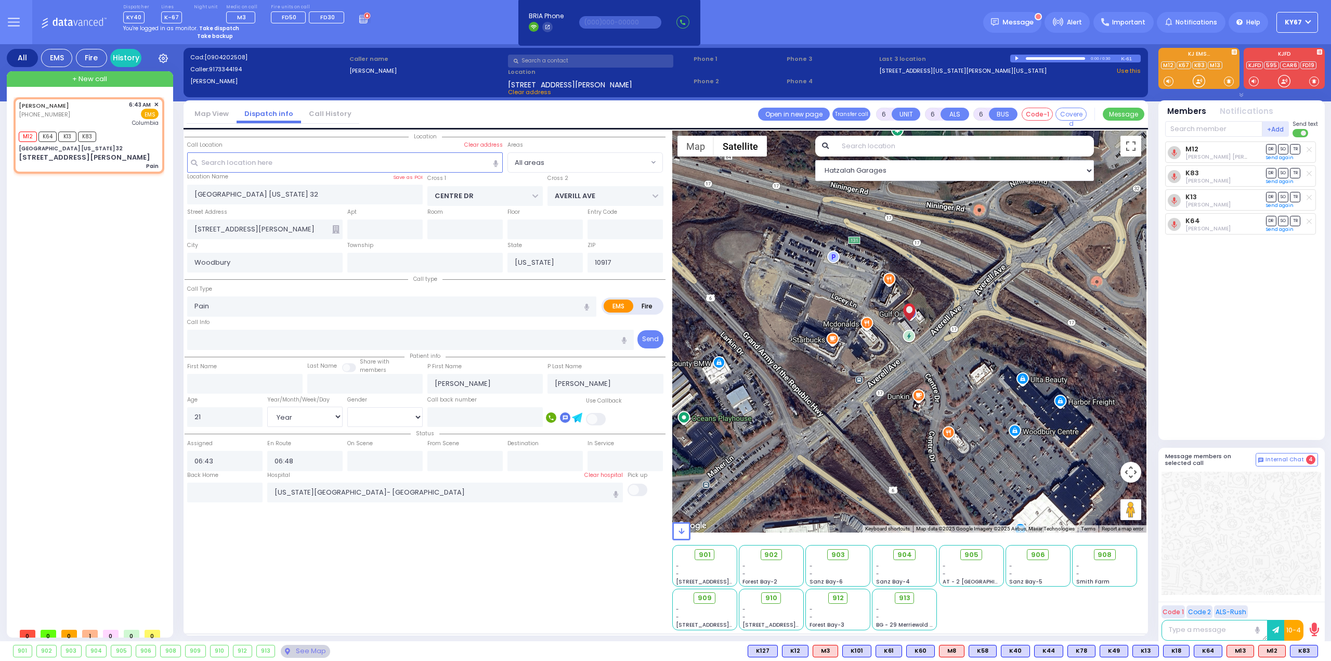
select select "[DEMOGRAPHIC_DATA]"
select select "Hatzalah Garages"
select select
radio input "true"
select select "Year"
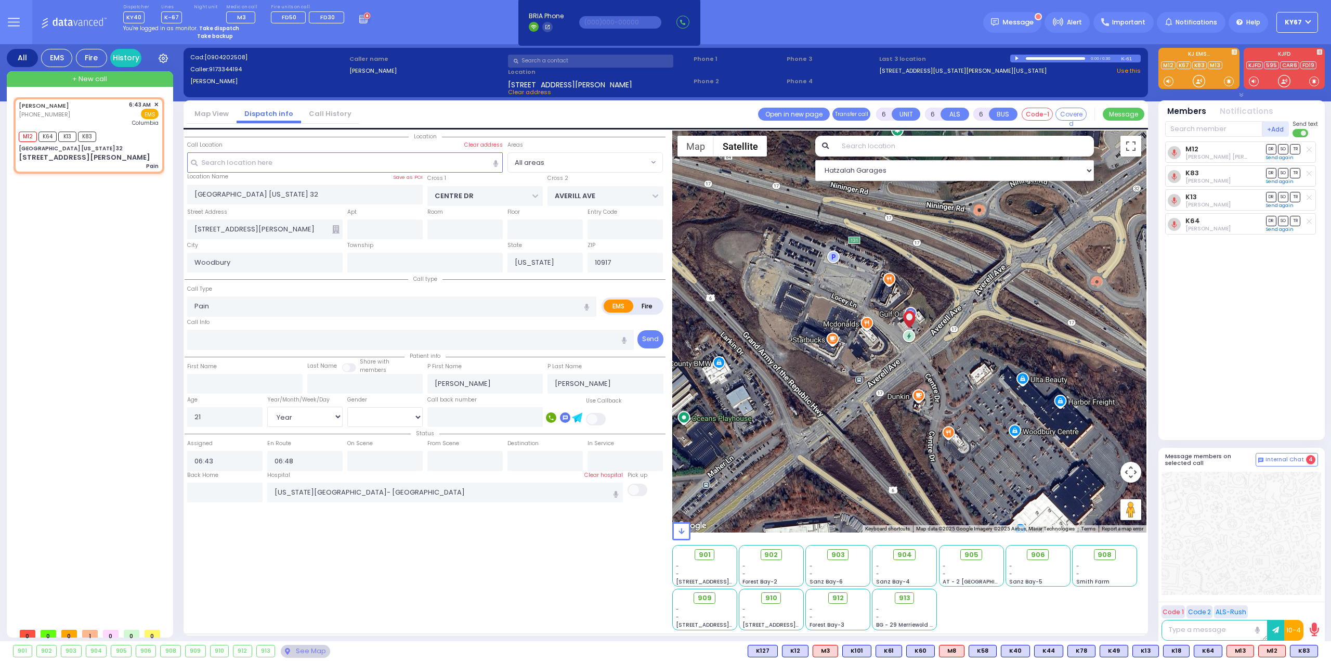
select select "[DEMOGRAPHIC_DATA]"
select select "Hatzalah Garages"
select select
radio input "true"
select select "Year"
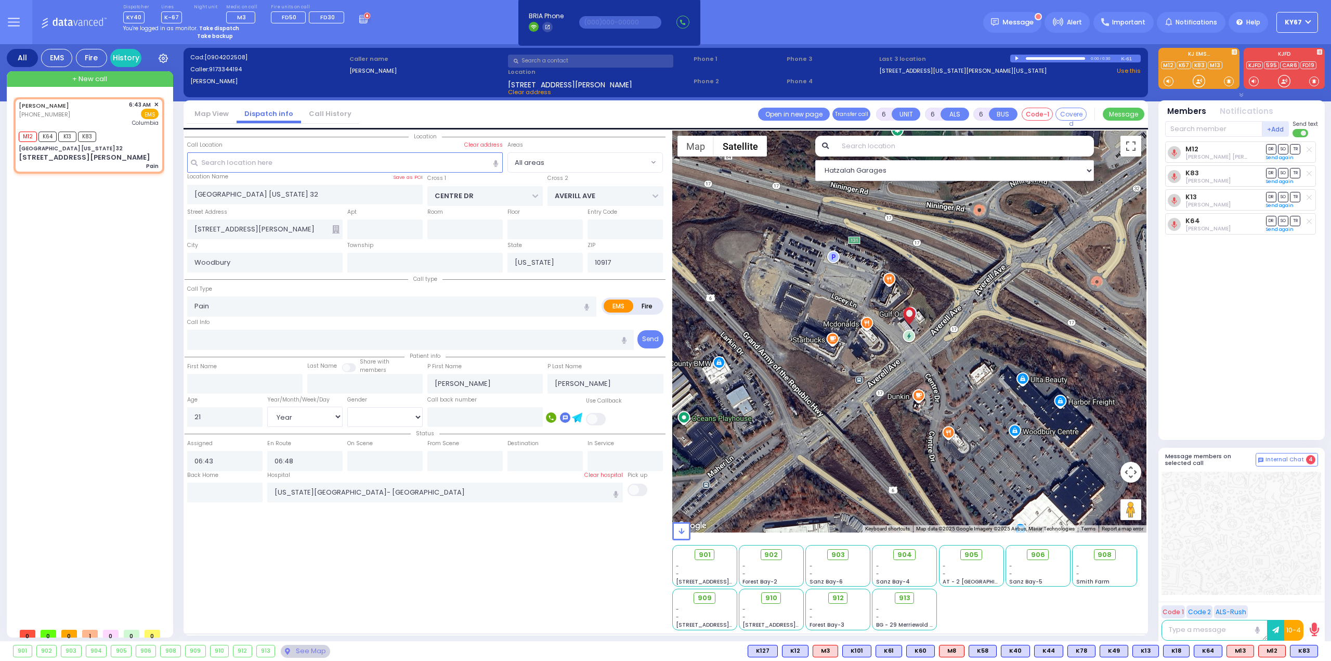
select select "[DEMOGRAPHIC_DATA]"
select select "Hatzalah Garages"
select select
radio input "true"
select select "Year"
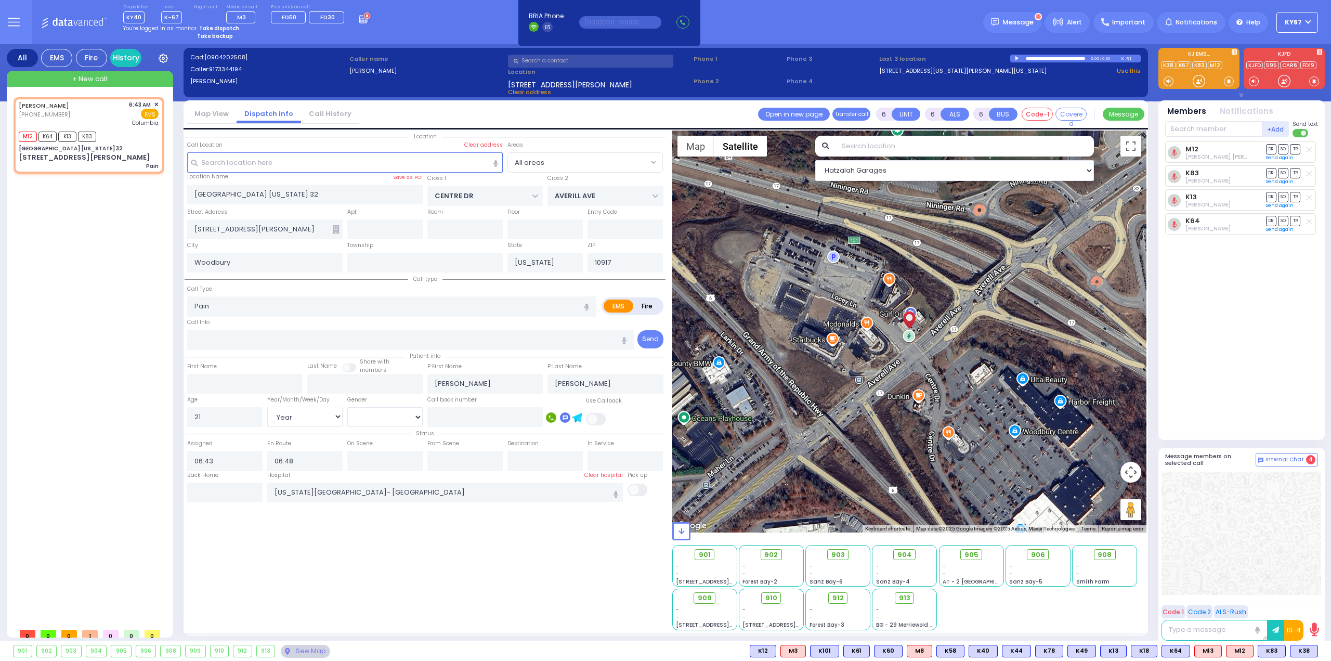
select select "[DEMOGRAPHIC_DATA]"
select select "Hatzalah Garages"
select select
radio input "true"
select select "Year"
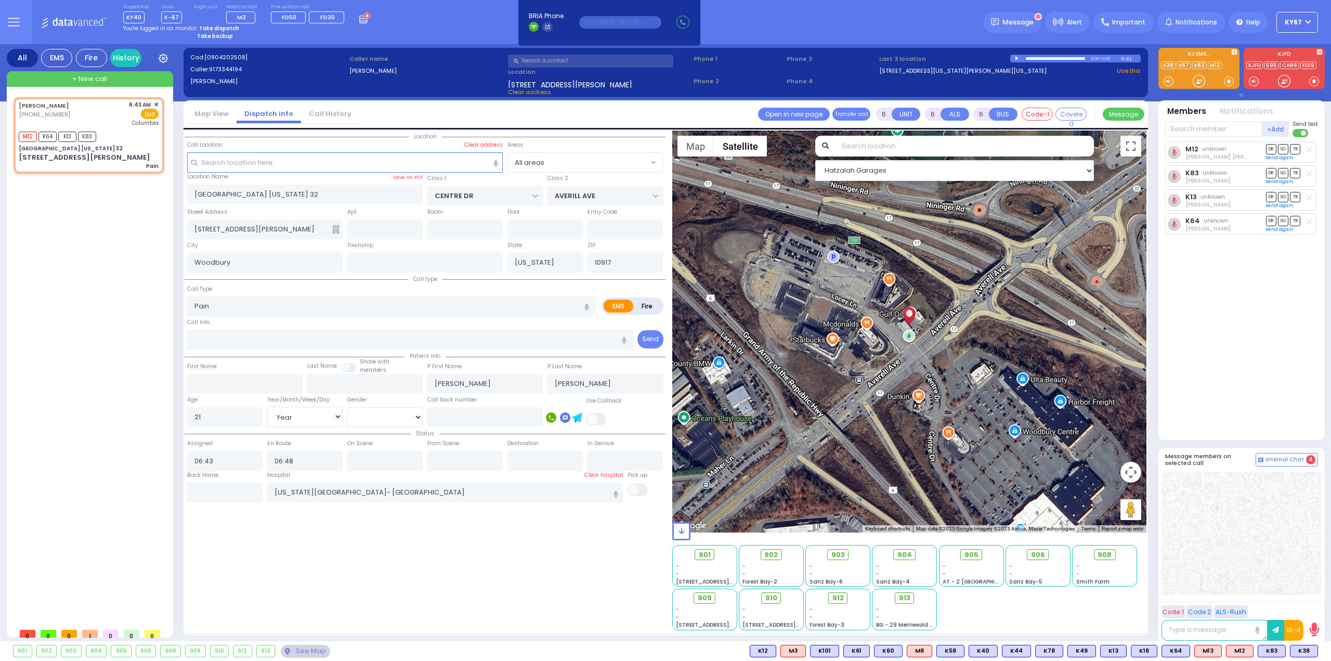
select select "[DEMOGRAPHIC_DATA]"
select select "Hatzalah Garages"
select select
radio input "true"
select select "Year"
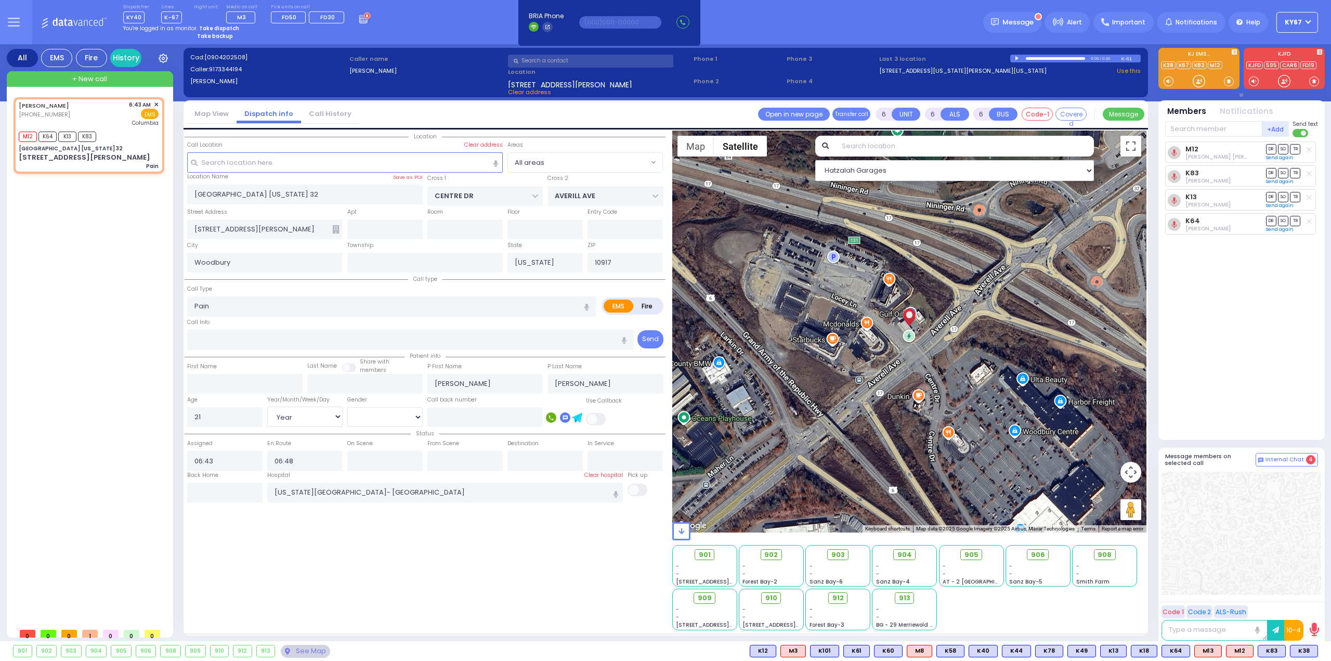
select select "[DEMOGRAPHIC_DATA]"
select select "Hatzalah Garages"
select select
radio input "true"
type input "[PERSON_NAME]"
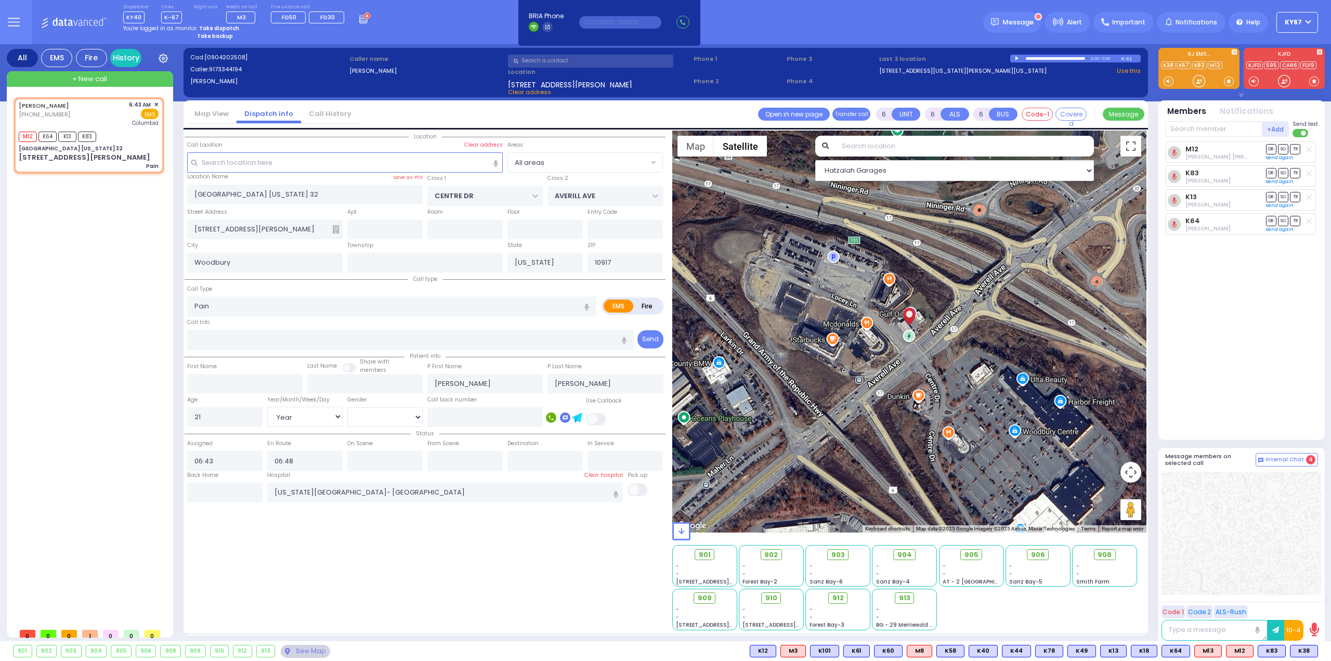
select select "Year"
select select "[DEMOGRAPHIC_DATA]"
select select "Hatzalah Garages"
select select
radio input "true"
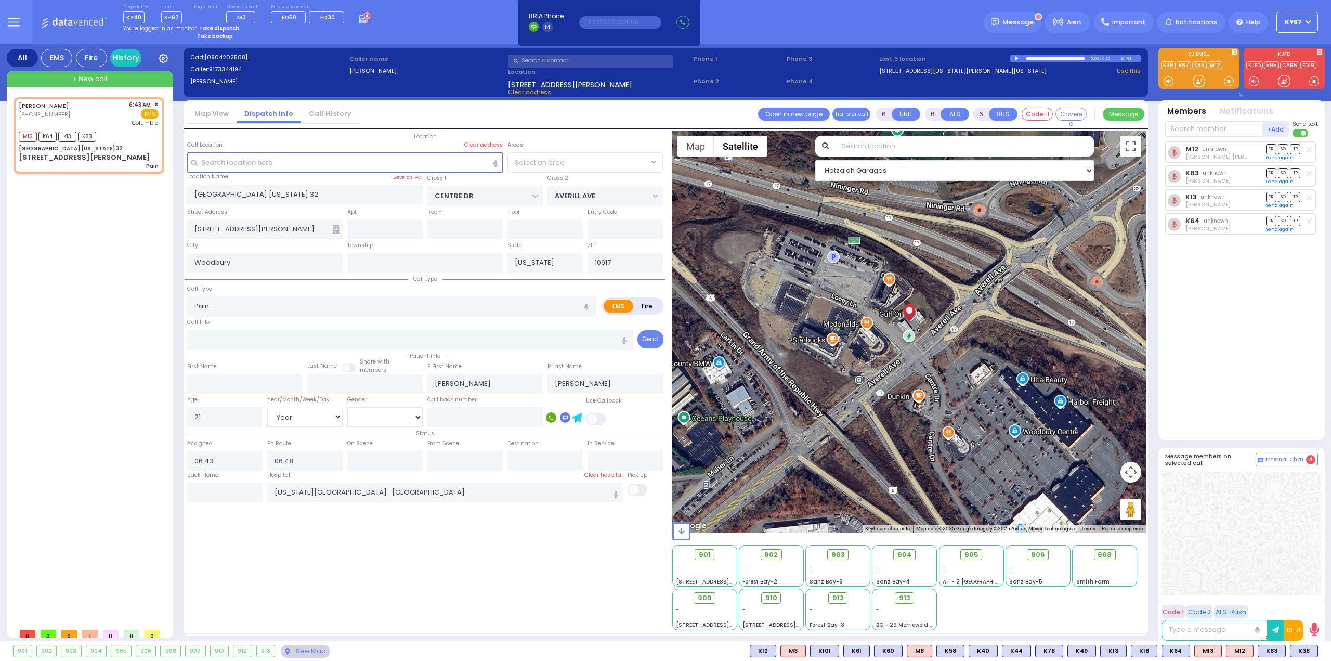
select select "Year"
select select "[DEMOGRAPHIC_DATA]"
select select "Hatzalah Garages"
select select
radio input "true"
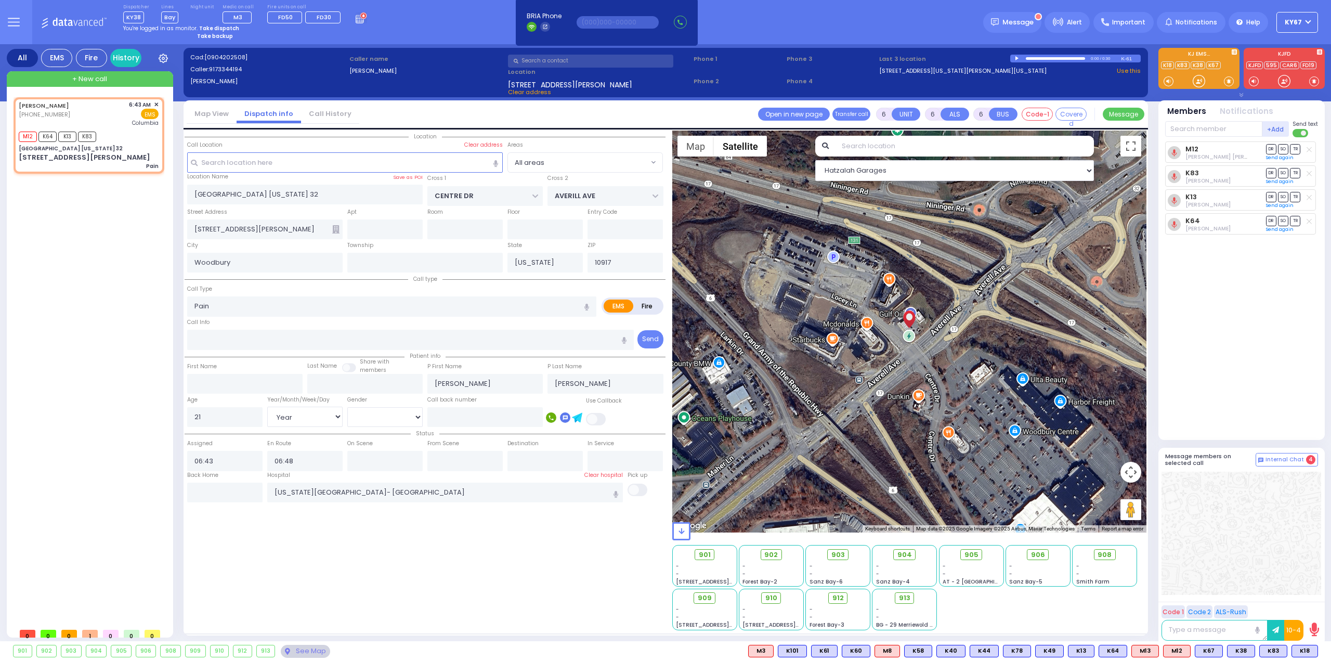
select select "Year"
select select "[DEMOGRAPHIC_DATA]"
select select "Hatzalah Garages"
select select
radio input "true"
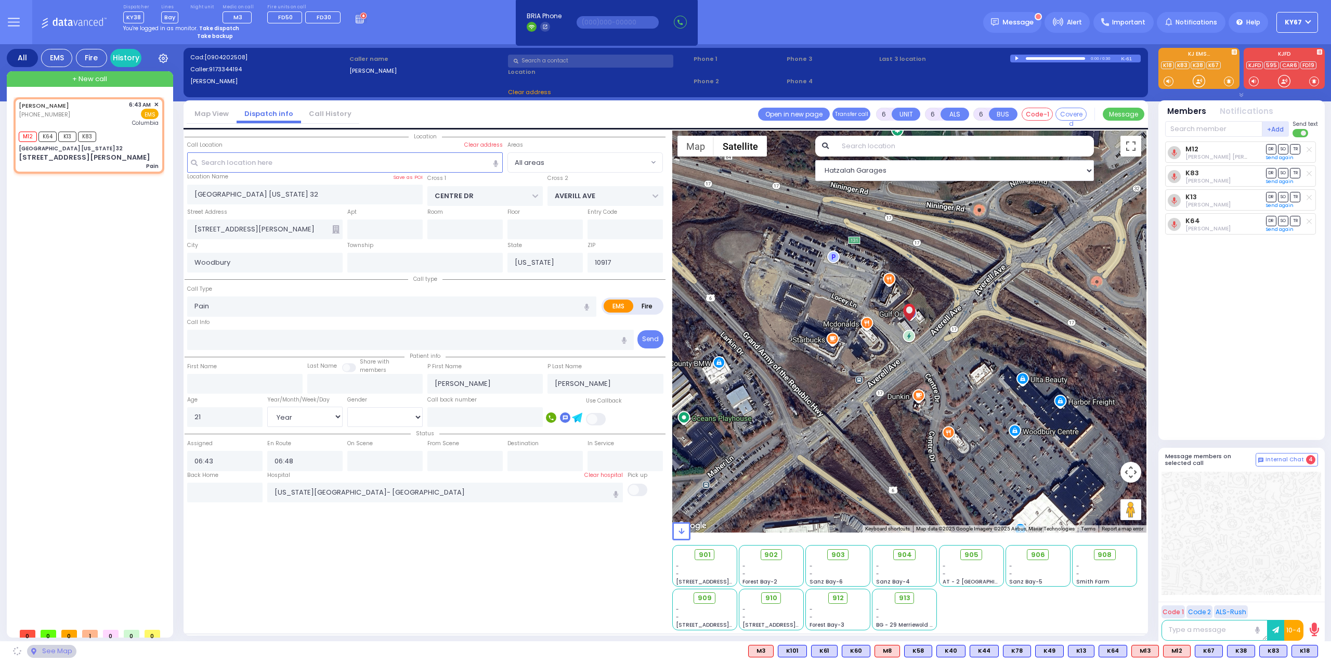
select select "Year"
select select "[DEMOGRAPHIC_DATA]"
select select "Hatzalah Garages"
select select
radio input "true"
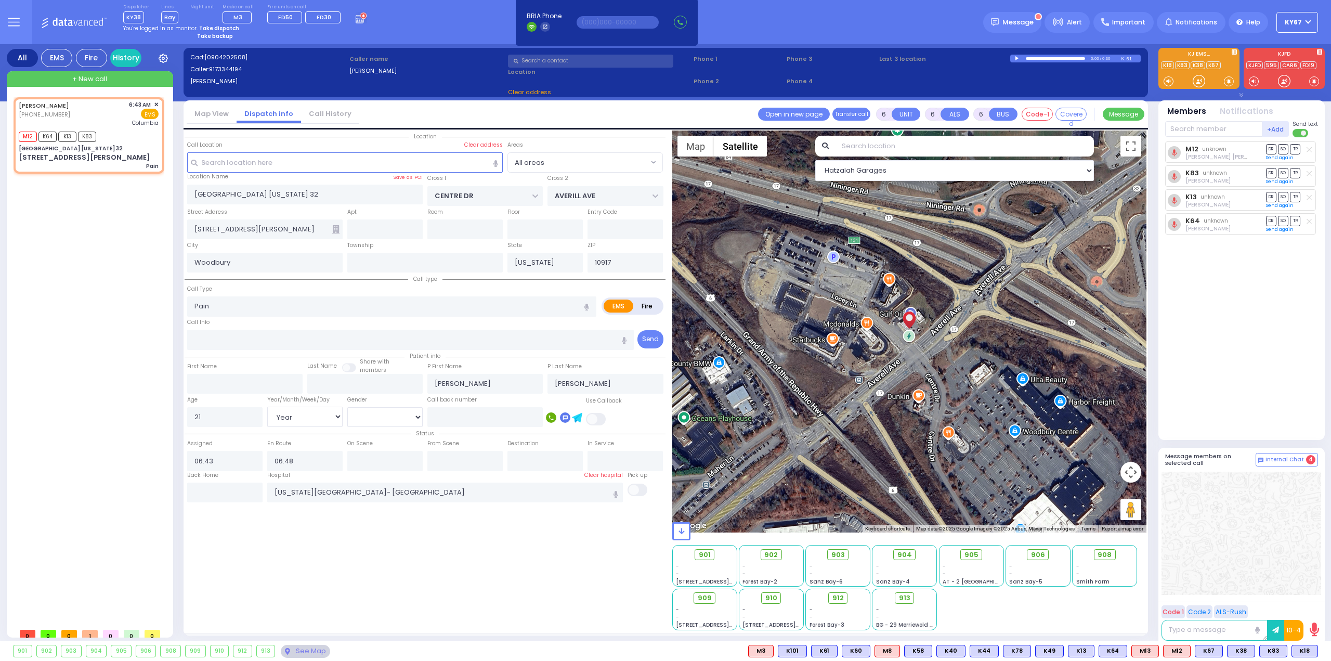
select select "Year"
select select "[DEMOGRAPHIC_DATA]"
select select "Hatzalah Garages"
select select
radio input "true"
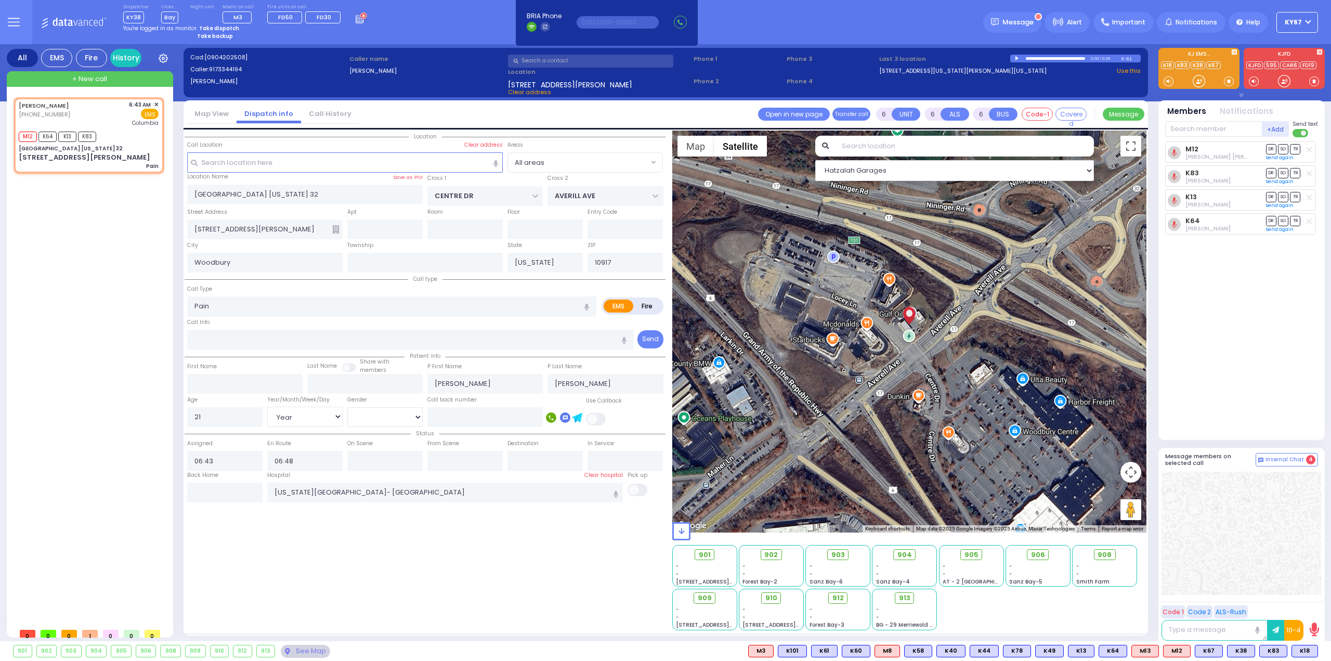
select select "Year"
select select "[DEMOGRAPHIC_DATA]"
select select "Hatzalah Garages"
select select
radio input "true"
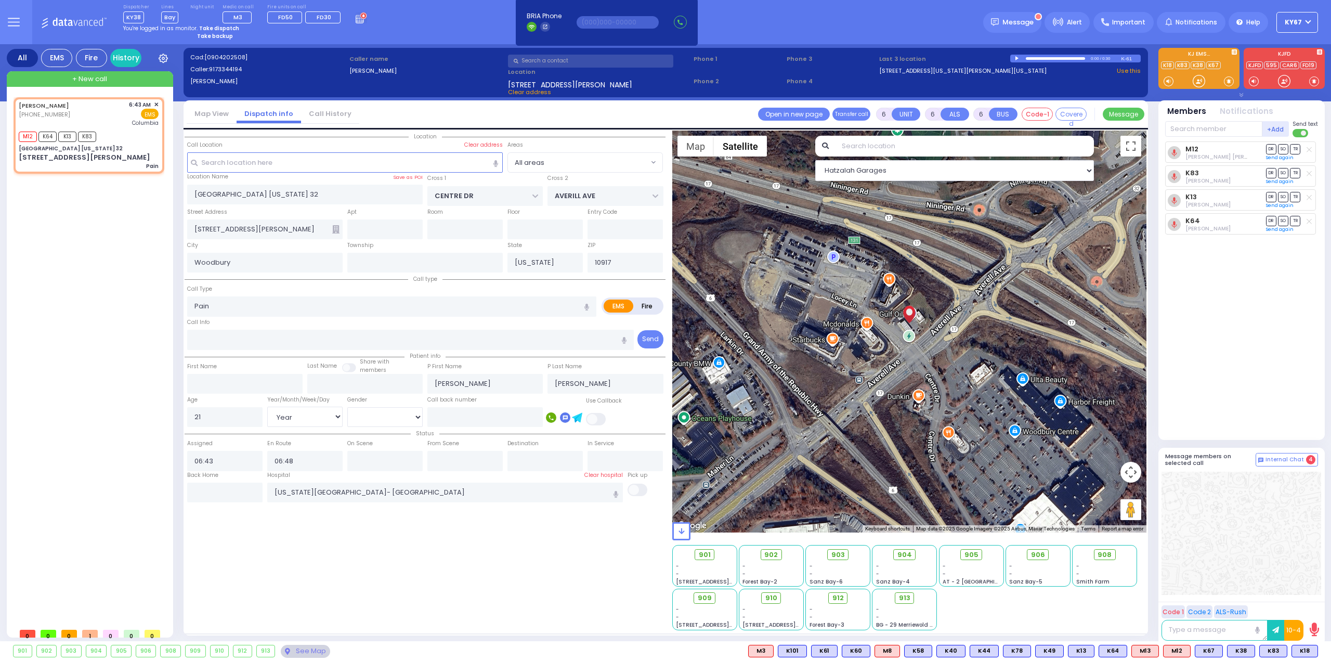
select select "Year"
select select "[DEMOGRAPHIC_DATA]"
select select "Hatzalah Garages"
select select
radio input "true"
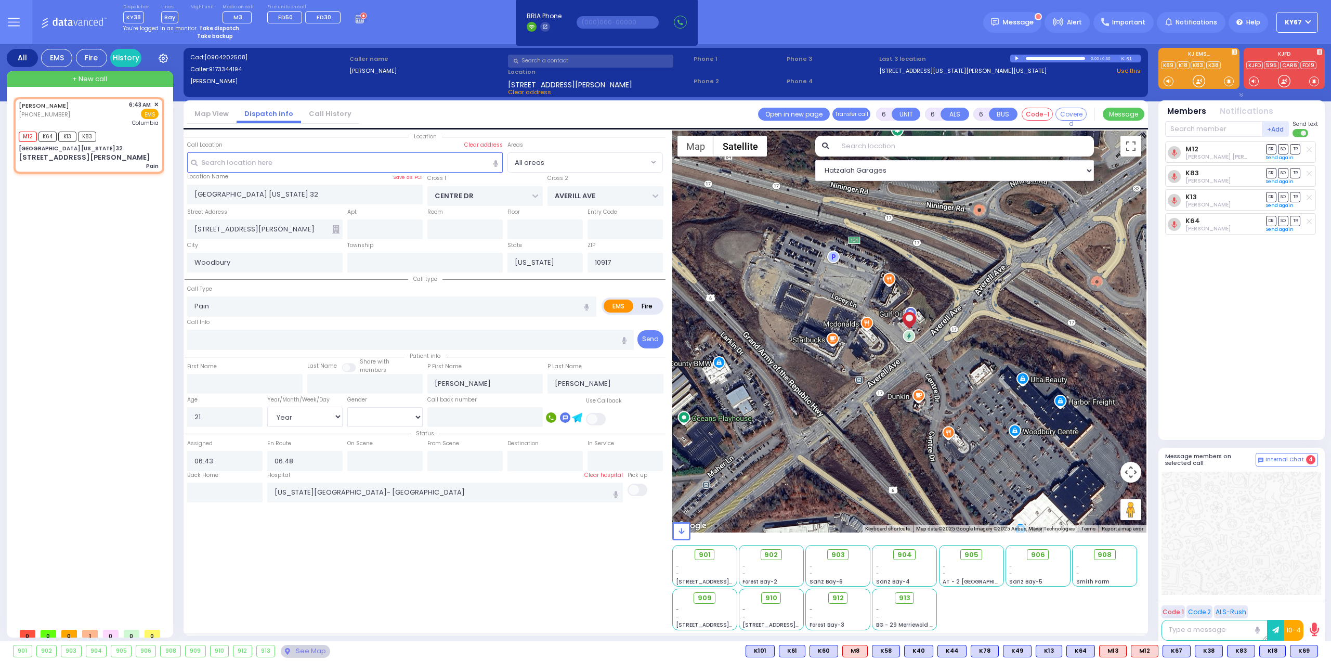
select select "Year"
select select "[DEMOGRAPHIC_DATA]"
select select "Hatzalah Garages"
select select
radio input "true"
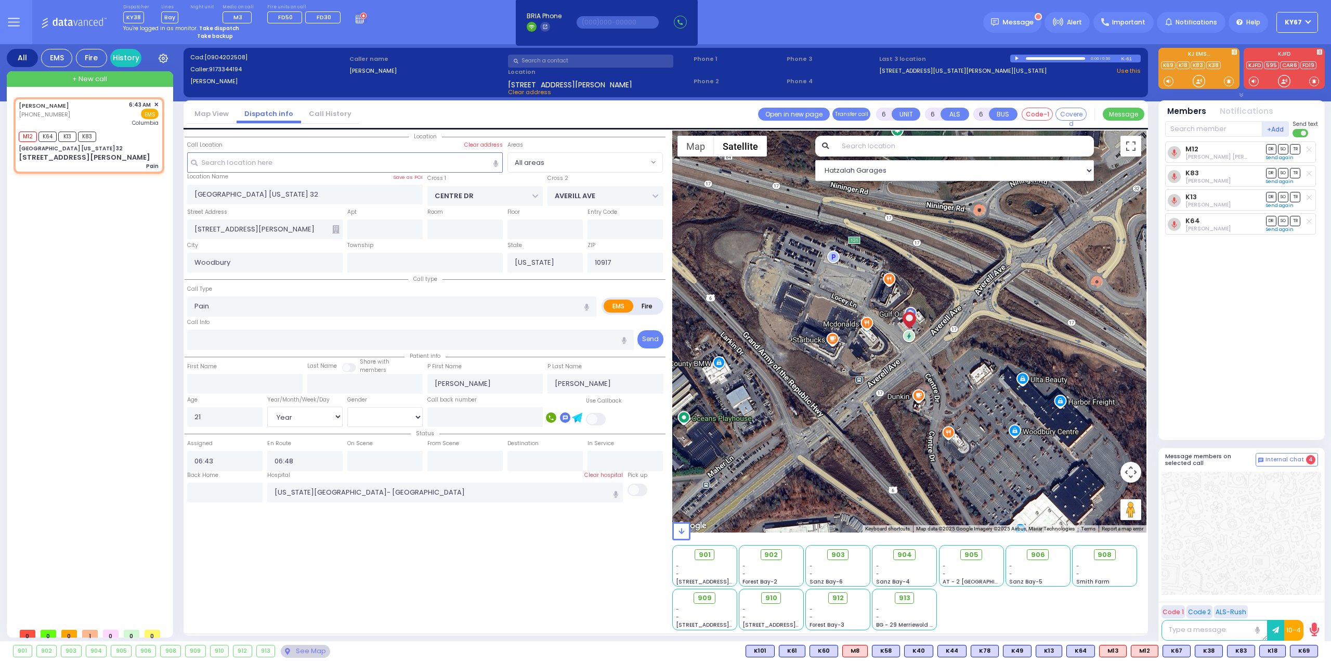
select select "Year"
select select "[DEMOGRAPHIC_DATA]"
select select "Hatzalah Garages"
select select
radio input "true"
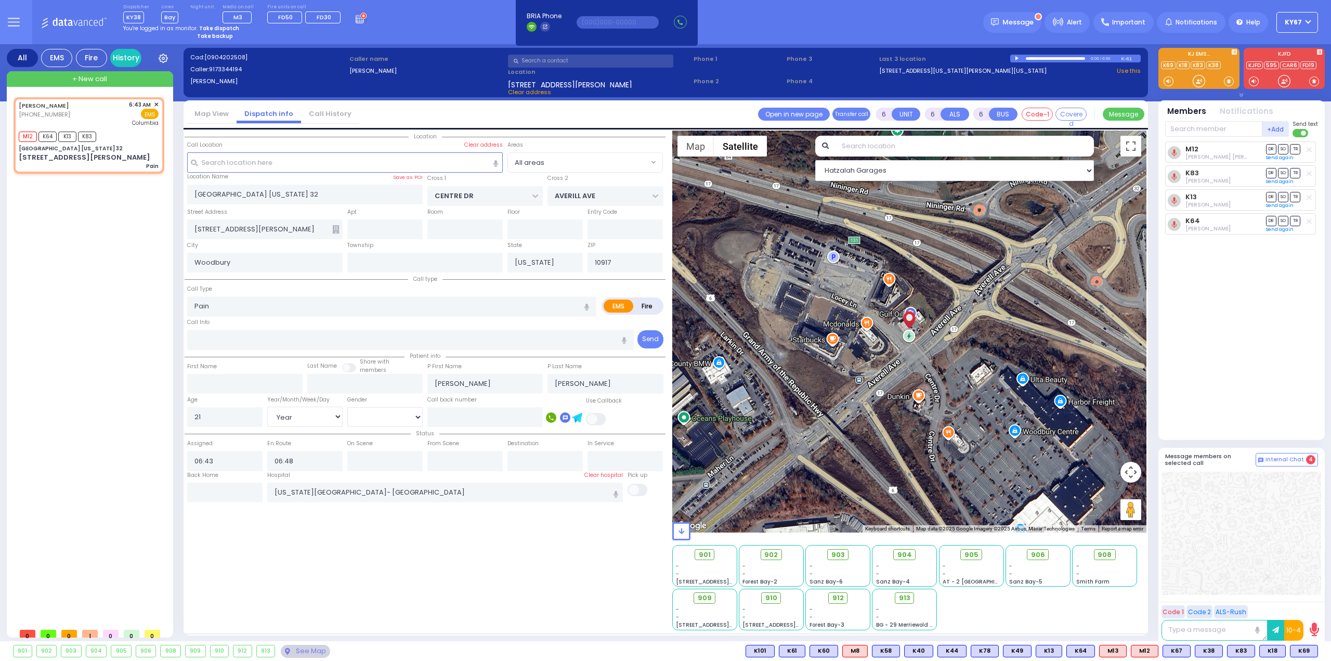
select select "Year"
select select "[DEMOGRAPHIC_DATA]"
select select "Hatzalah Garages"
select select
radio input "true"
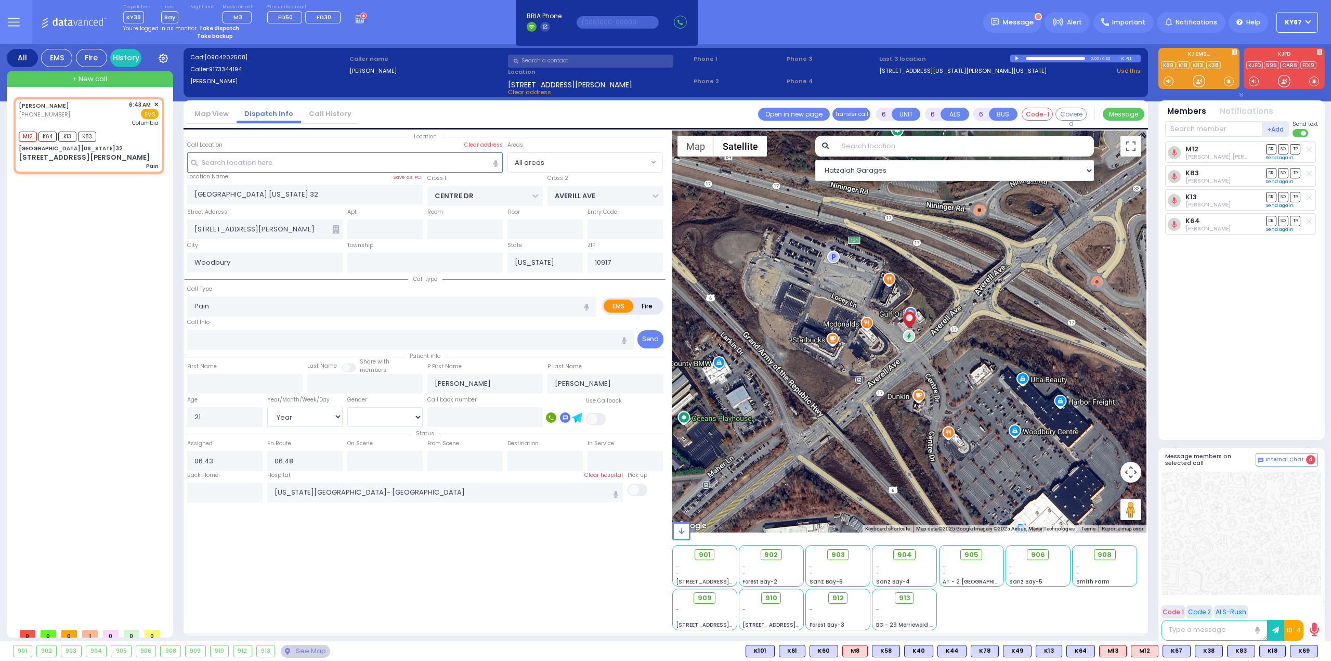
select select "Year"
select select "[DEMOGRAPHIC_DATA]"
select select "Hatzalah Garages"
select select
radio input "true"
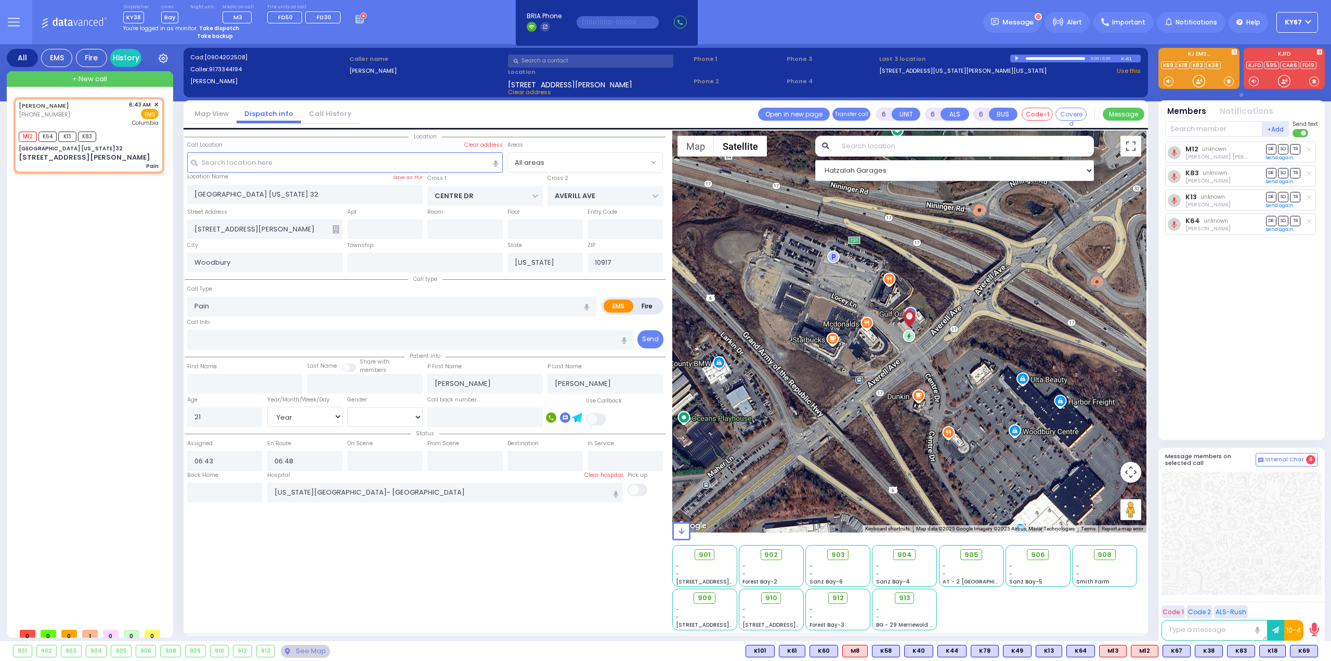
select select "Year"
select select "[DEMOGRAPHIC_DATA]"
select select "Hatzalah Garages"
